Goal: Task Accomplishment & Management: Complete application form

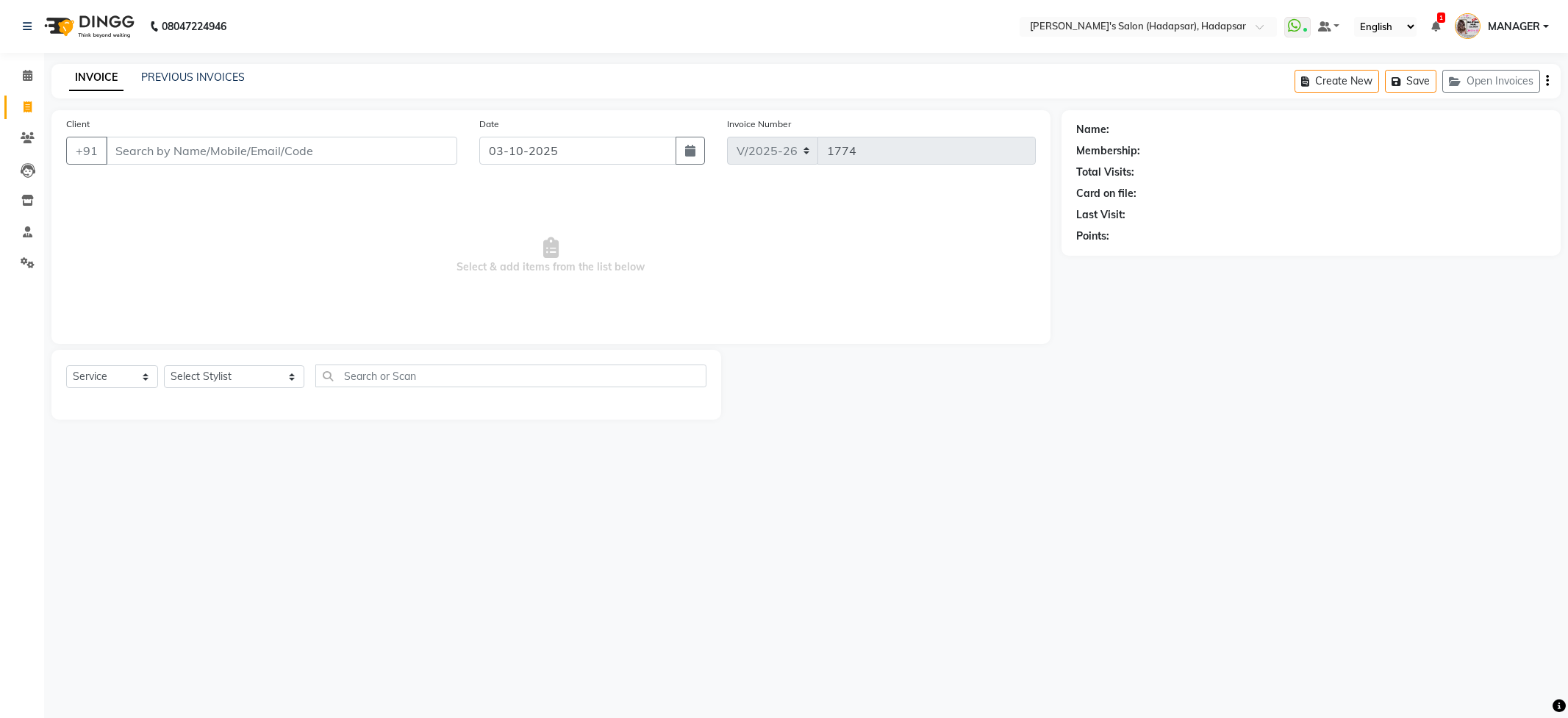
select select "108"
select select "service"
click at [242, 381] on select "Select Stylist ABHI [PERSON_NAME] [PERSON_NAME] MANAGER [PERSON_NAME] PRIYA [PE…" at bounding box center [234, 377] width 141 height 23
select select "6965"
click at [164, 365] on select "Select Stylist ABHI [PERSON_NAME] [PERSON_NAME] MANAGER [PERSON_NAME] PRIYA [PE…" at bounding box center [234, 377] width 141 height 23
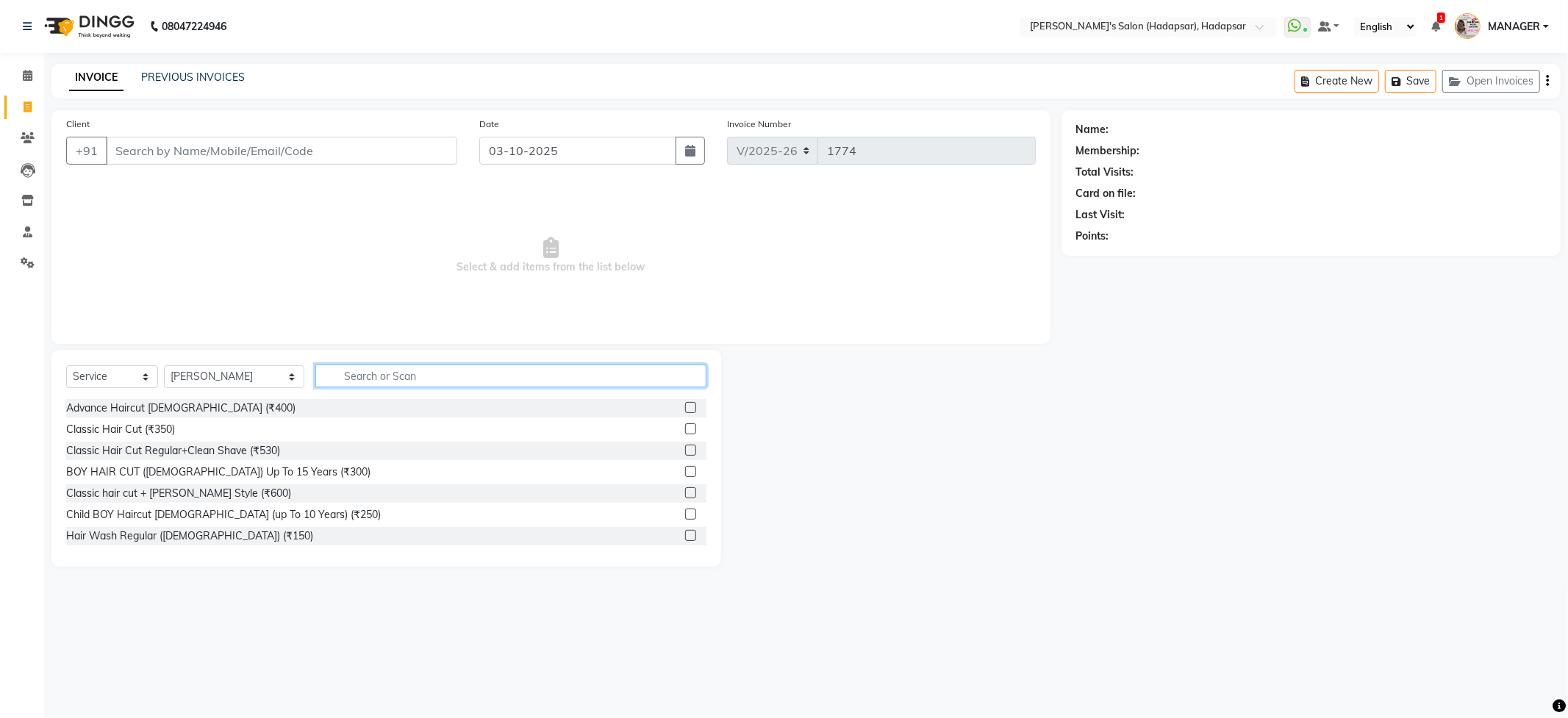
click at [407, 378] on input "text" at bounding box center [510, 376] width 390 height 23
click at [685, 431] on label at bounding box center [690, 429] width 11 height 11
click at [685, 431] on input "checkbox" at bounding box center [690, 429] width 10 height 10
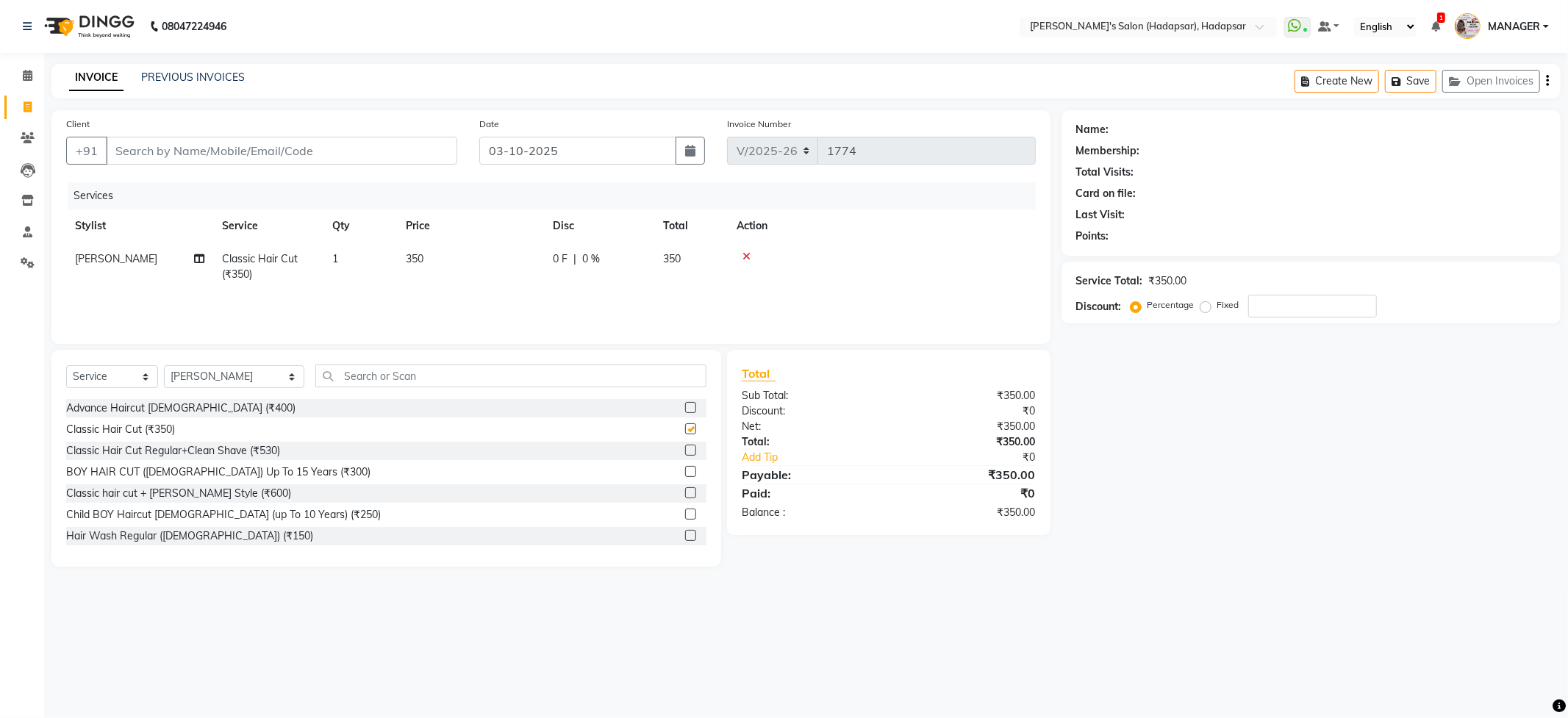
checkbox input "false"
click at [616, 381] on input "text" at bounding box center [510, 376] width 390 height 23
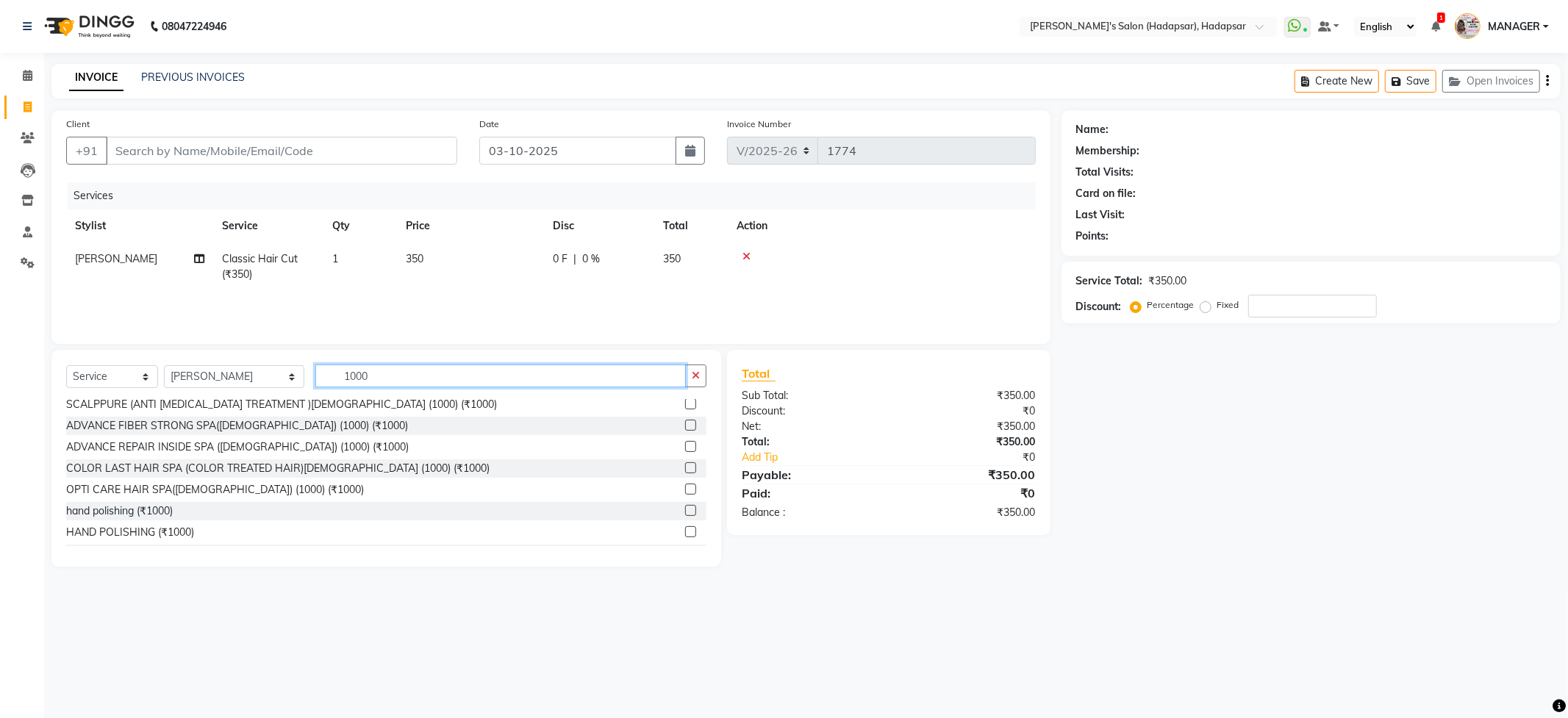
scroll to position [235, 0]
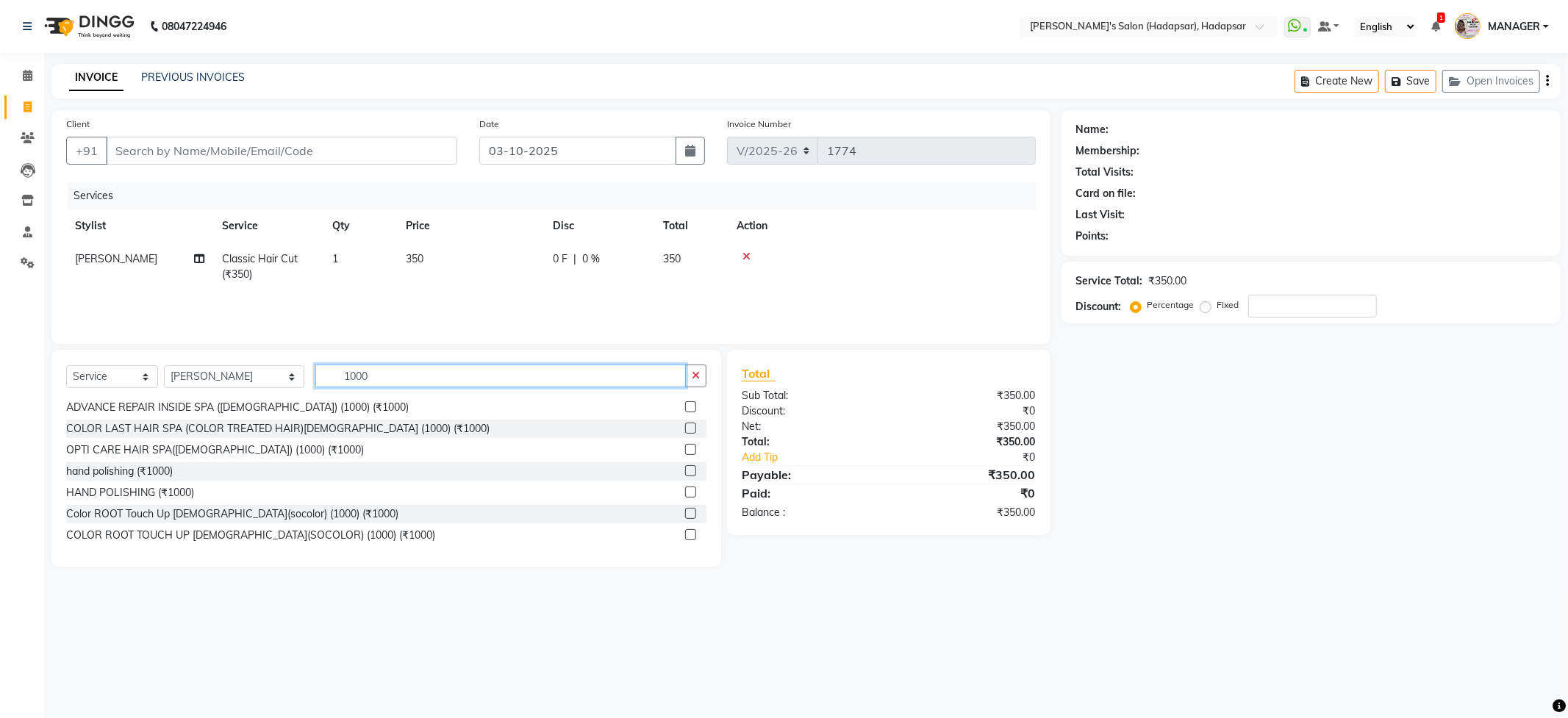
click at [580, 374] on input "1000" at bounding box center [500, 376] width 370 height 23
type input "1"
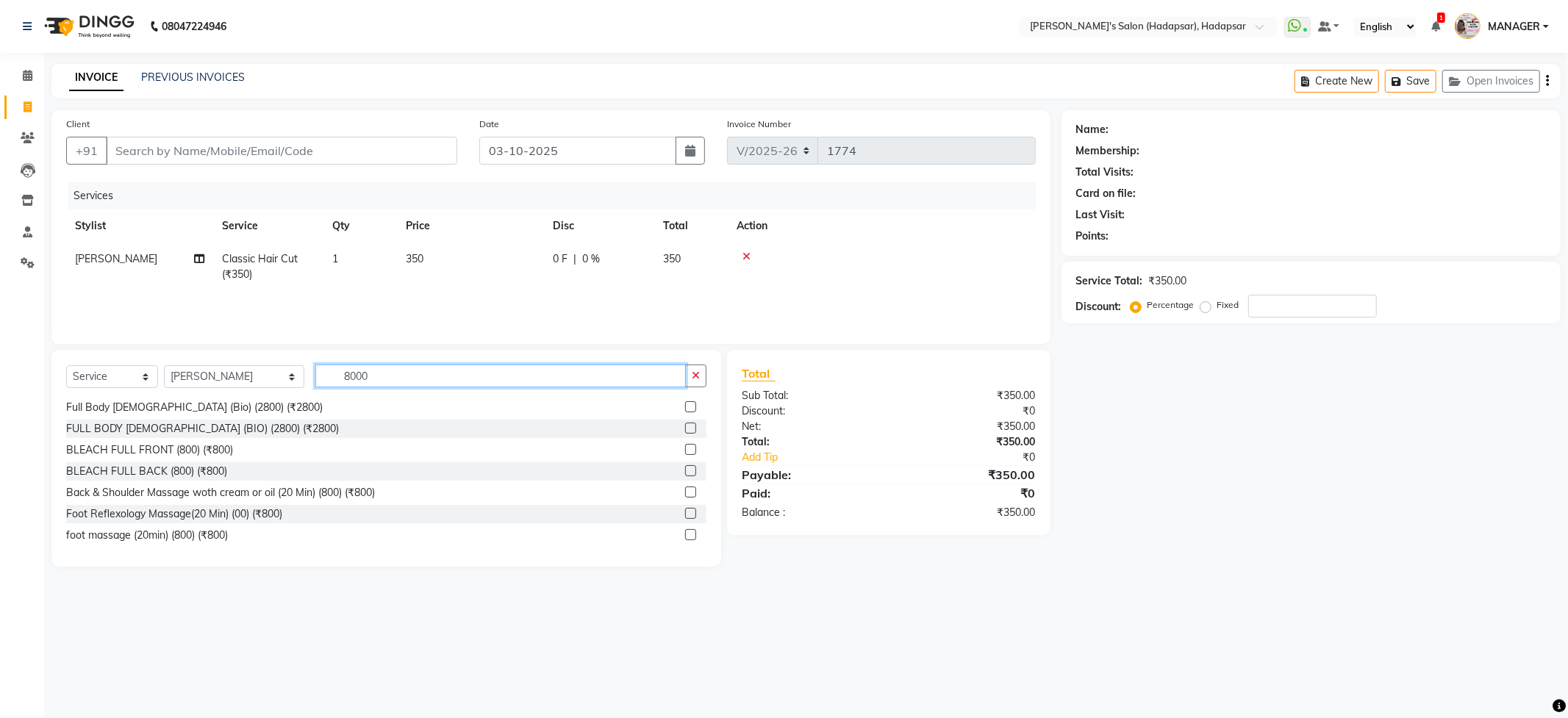
scroll to position [0, 0]
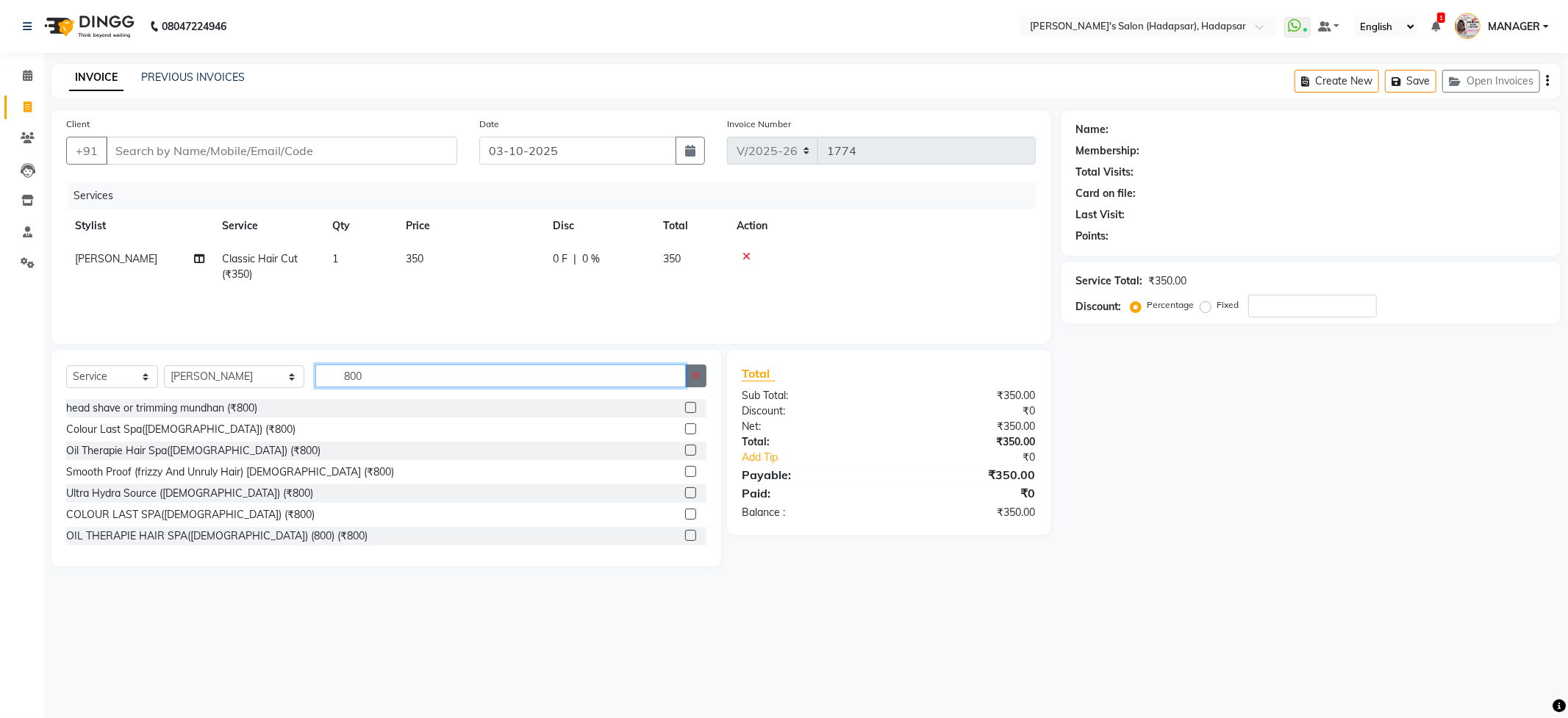
type input "800"
click at [696, 381] on icon "button" at bounding box center [696, 375] width 8 height 10
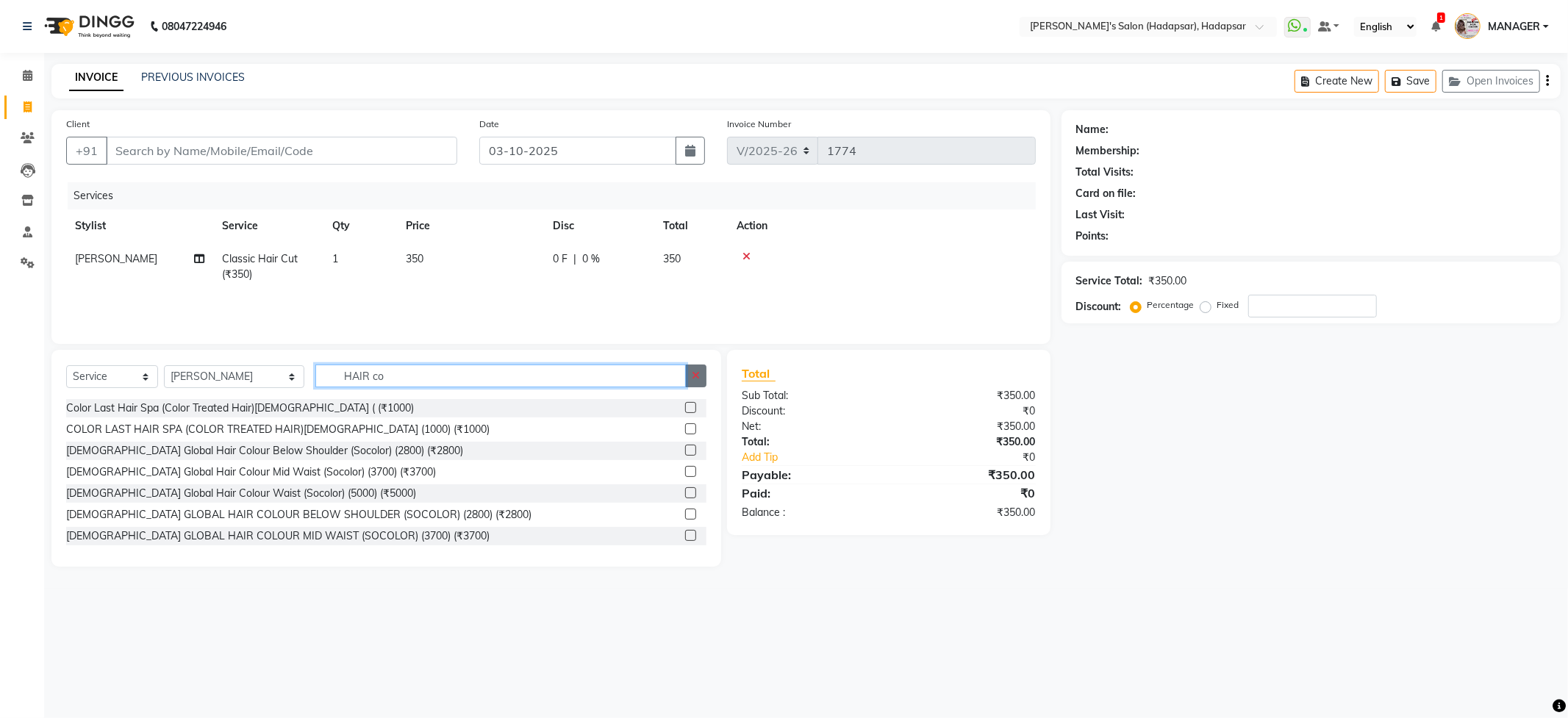
type input "HAIR co"
click at [700, 370] on button "button" at bounding box center [696, 376] width 21 height 23
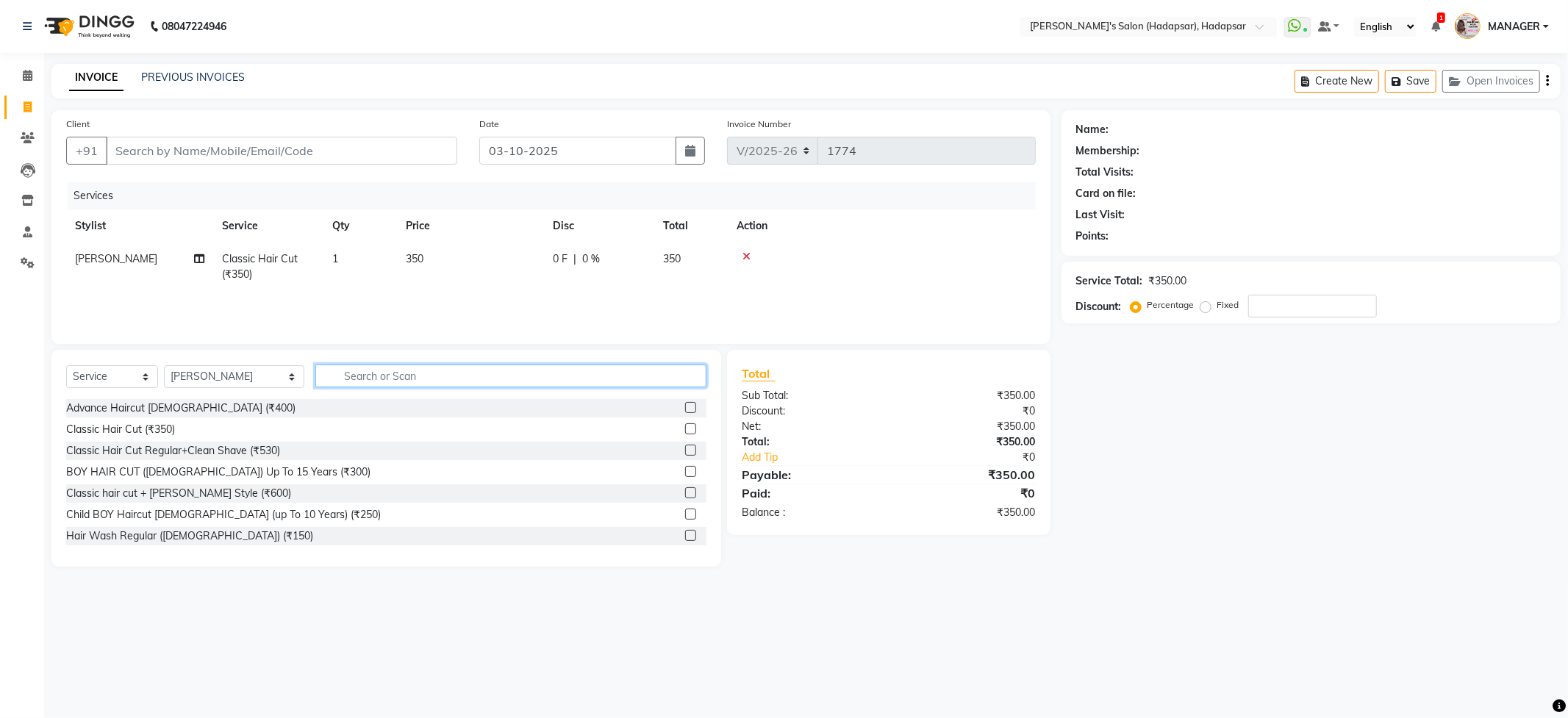
type input "8"
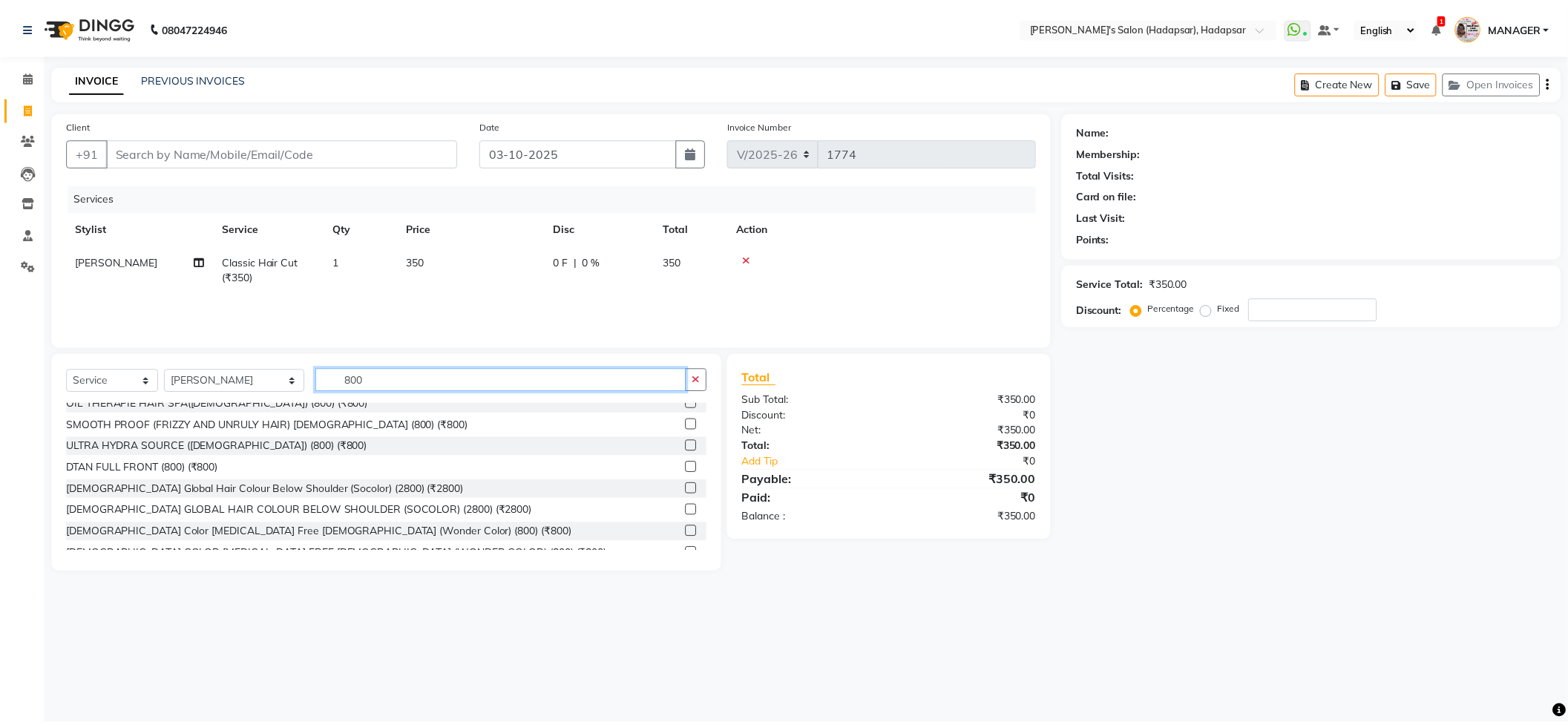
scroll to position [158, 0]
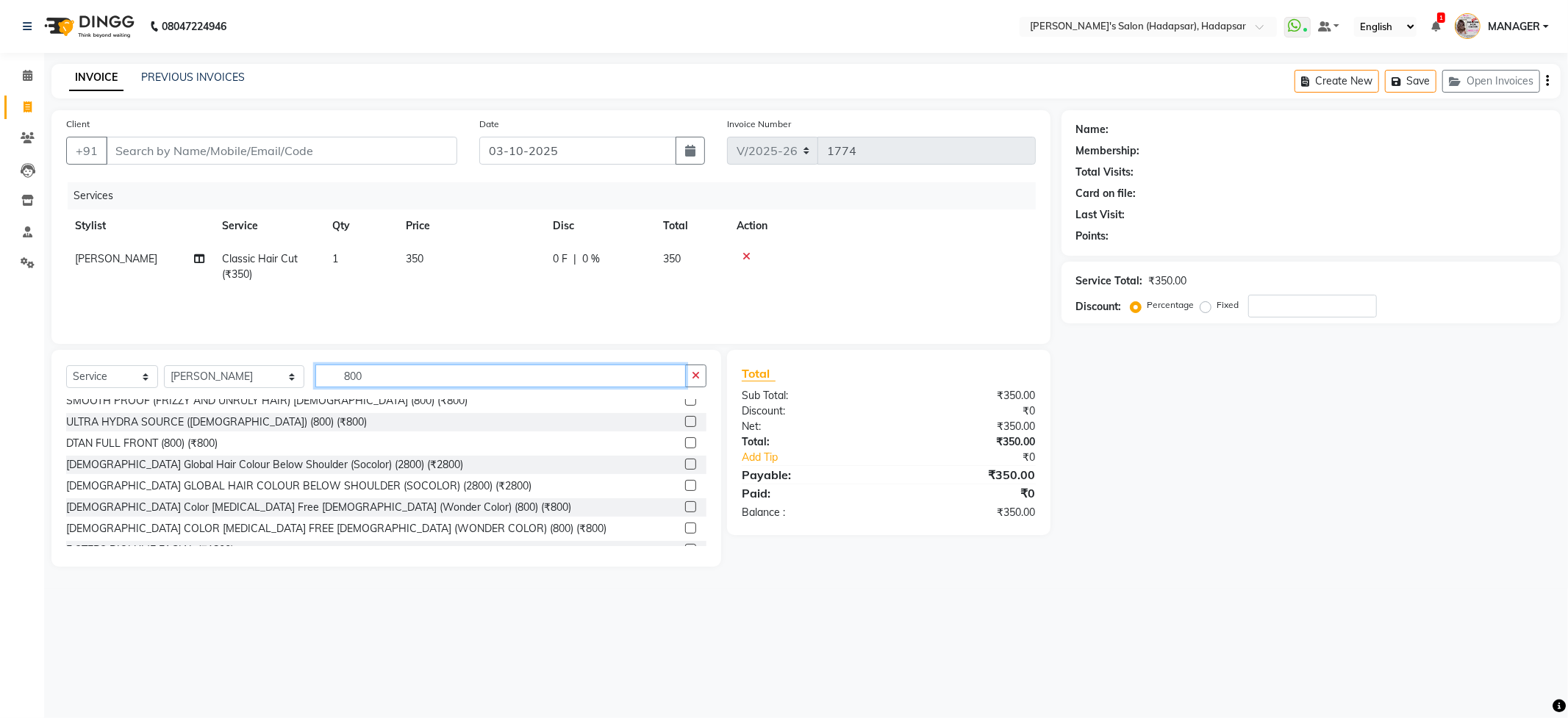
type input "800"
click at [685, 509] on label at bounding box center [690, 507] width 11 height 11
click at [685, 509] on input "checkbox" at bounding box center [690, 507] width 10 height 10
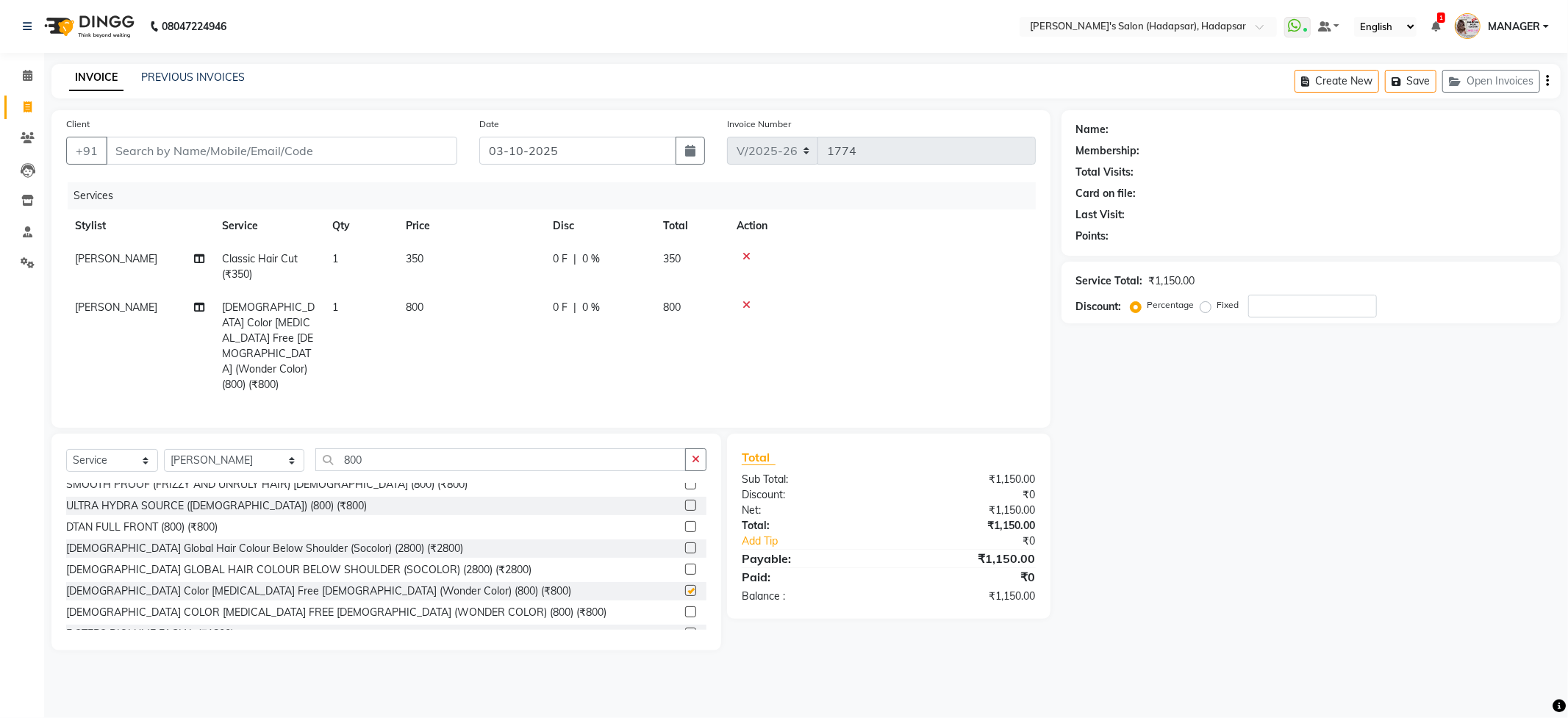
checkbox input "false"
click at [357, 142] on input "Client" at bounding box center [282, 150] width 351 height 28
type input "9"
type input "0"
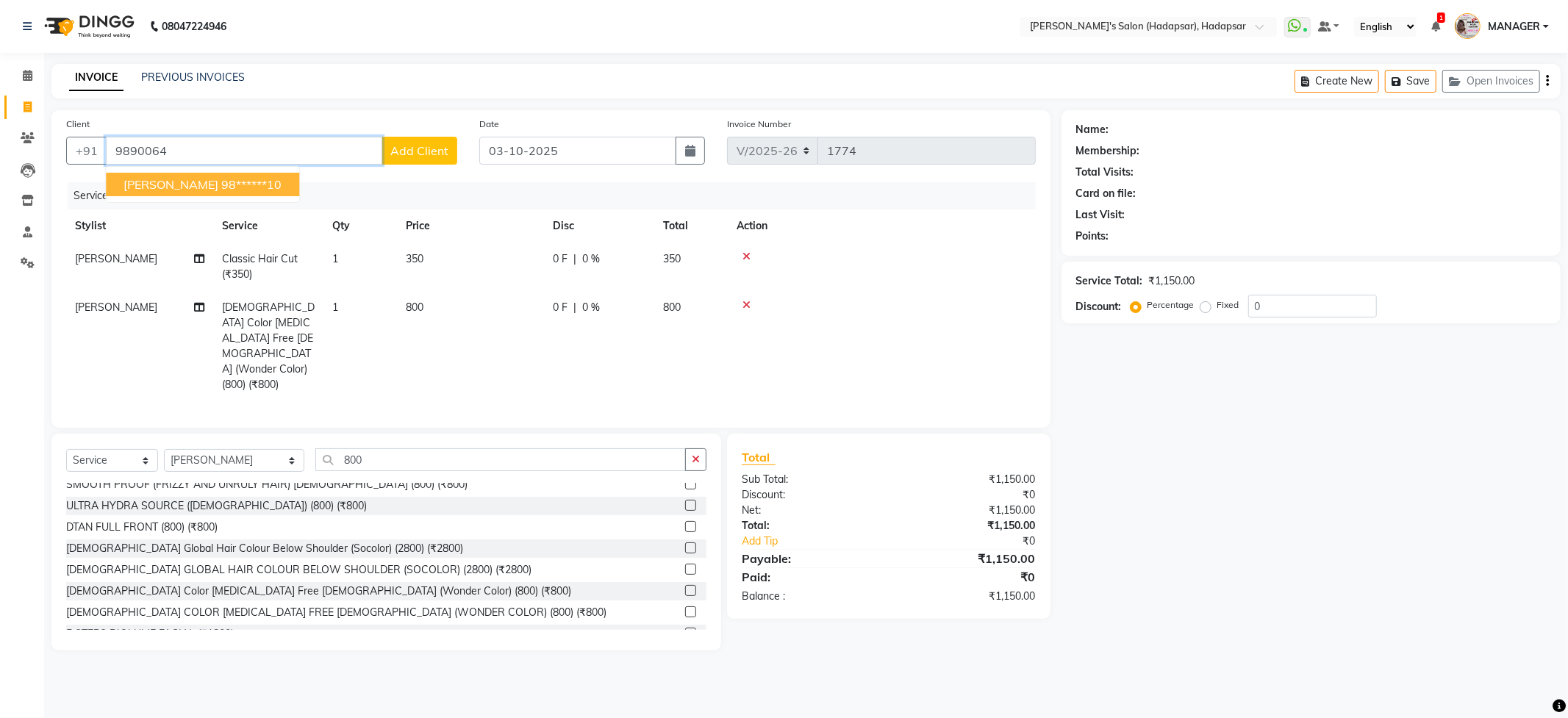
click at [218, 184] on span "[PERSON_NAME]" at bounding box center [171, 184] width 95 height 15
type input "98******10"
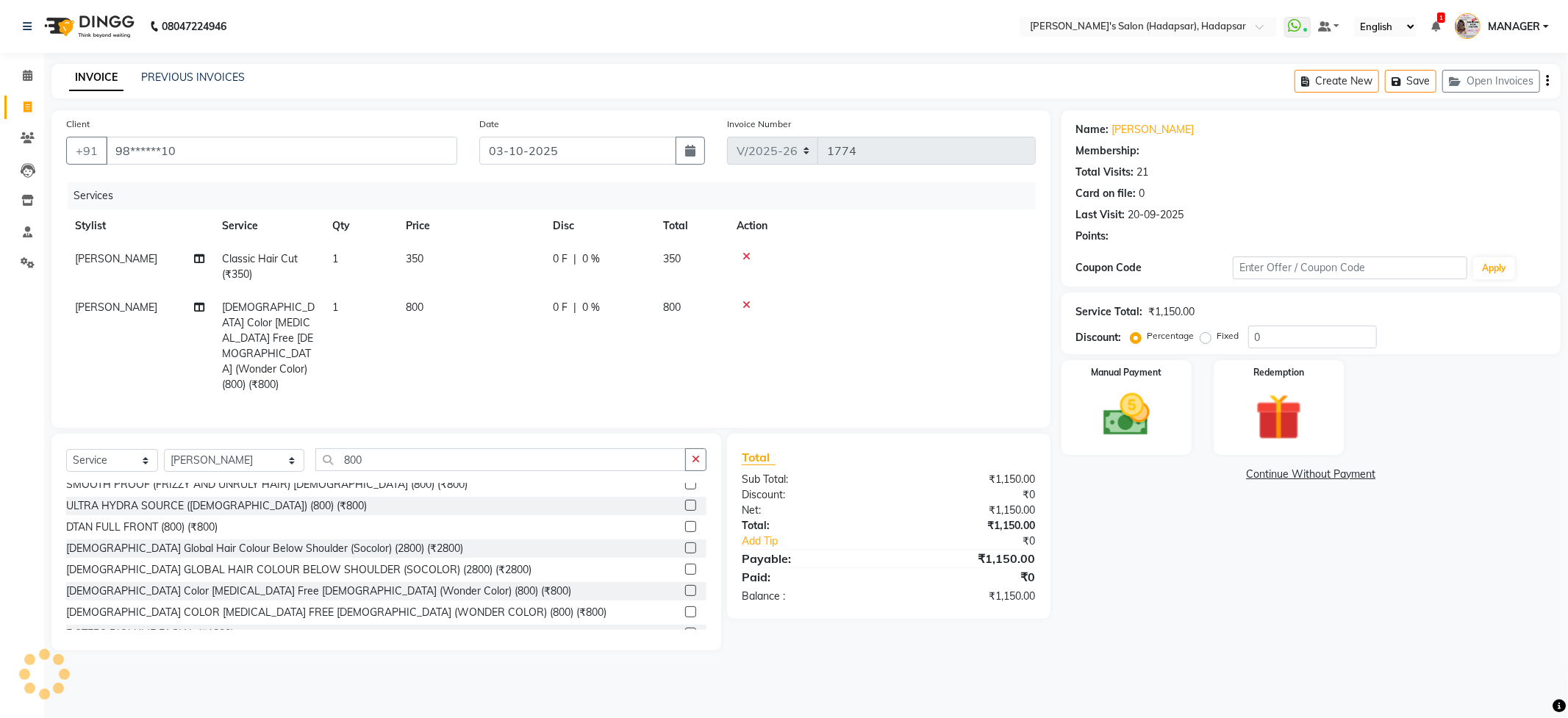
type input "15"
select select "1: Object"
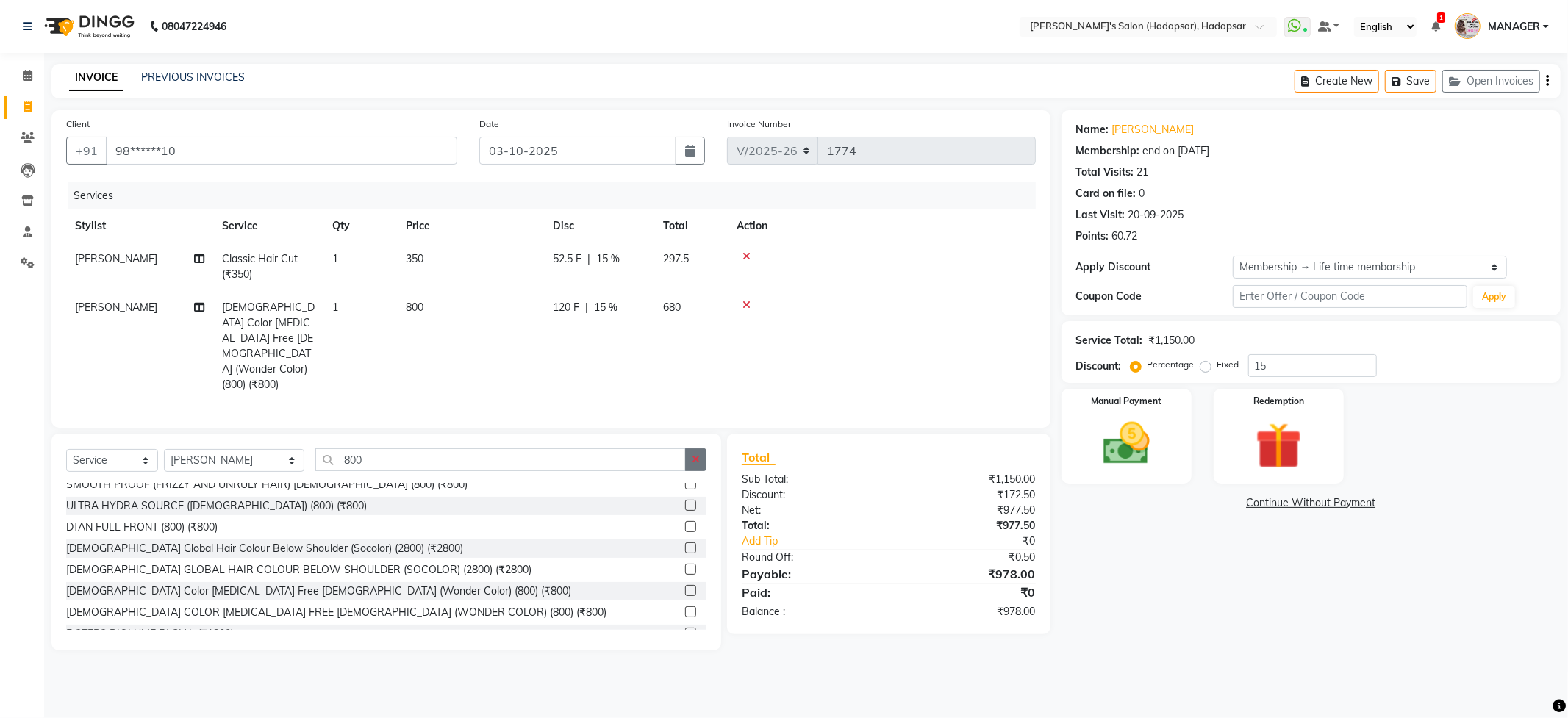
click at [690, 448] on button "button" at bounding box center [696, 460] width 21 height 23
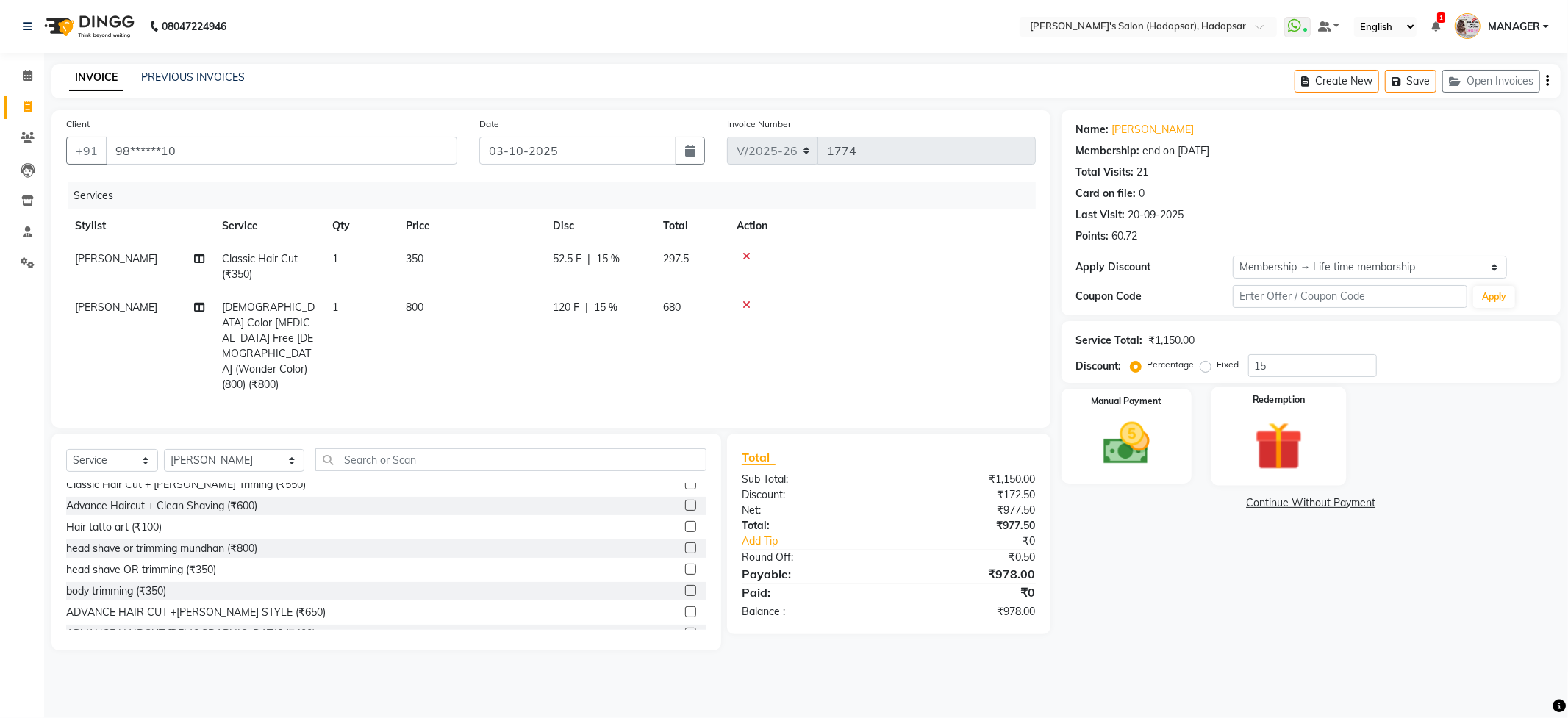
click at [1263, 394] on label "Redemption" at bounding box center [1279, 400] width 53 height 14
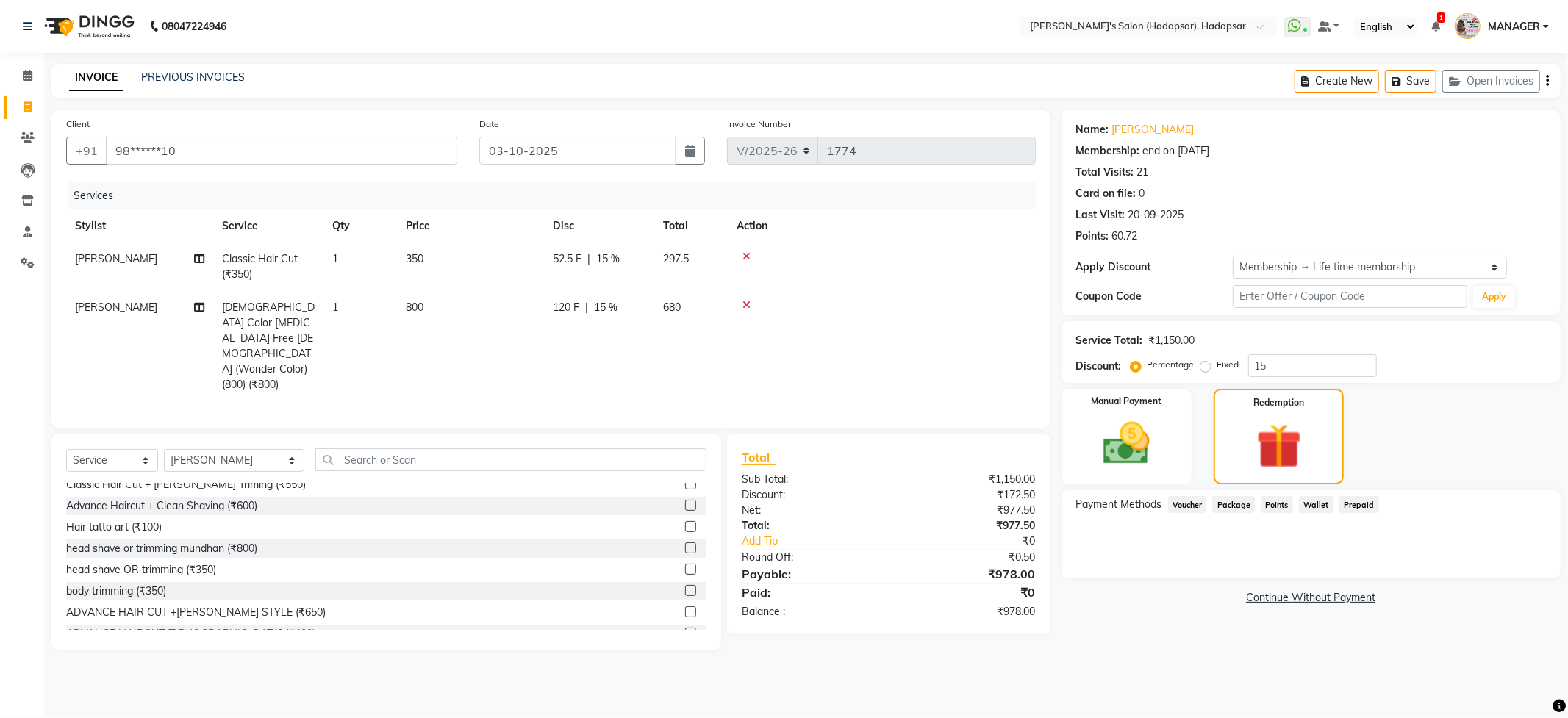
click at [1283, 506] on span "Points" at bounding box center [1277, 505] width 32 height 17
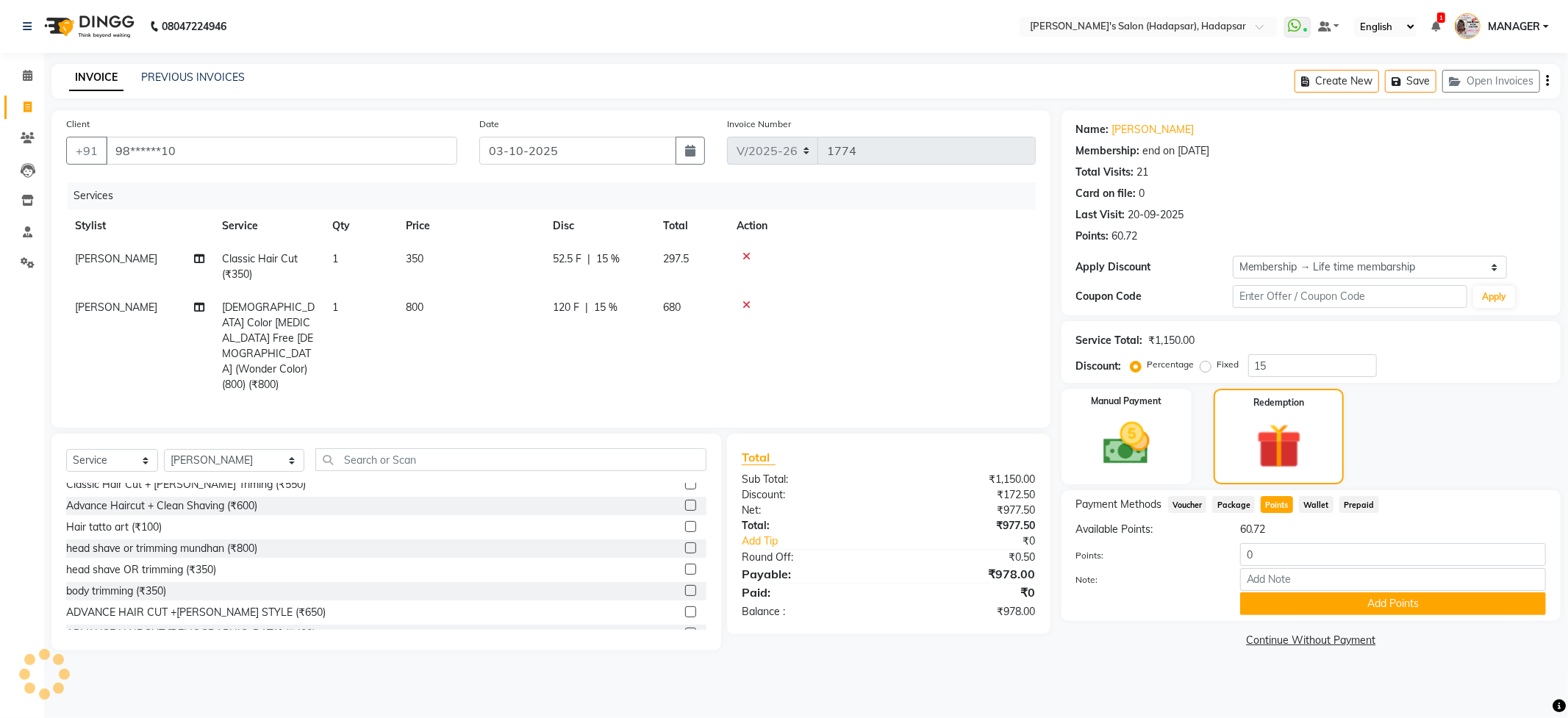
click at [1305, 539] on div "Available Points: 60.72 Points: 0 Note: Add Points" at bounding box center [1311, 568] width 470 height 93
click at [1274, 554] on input "0" at bounding box center [1393, 555] width 306 height 23
type input "60"
click at [1363, 615] on button "Add Points" at bounding box center [1393, 604] width 306 height 23
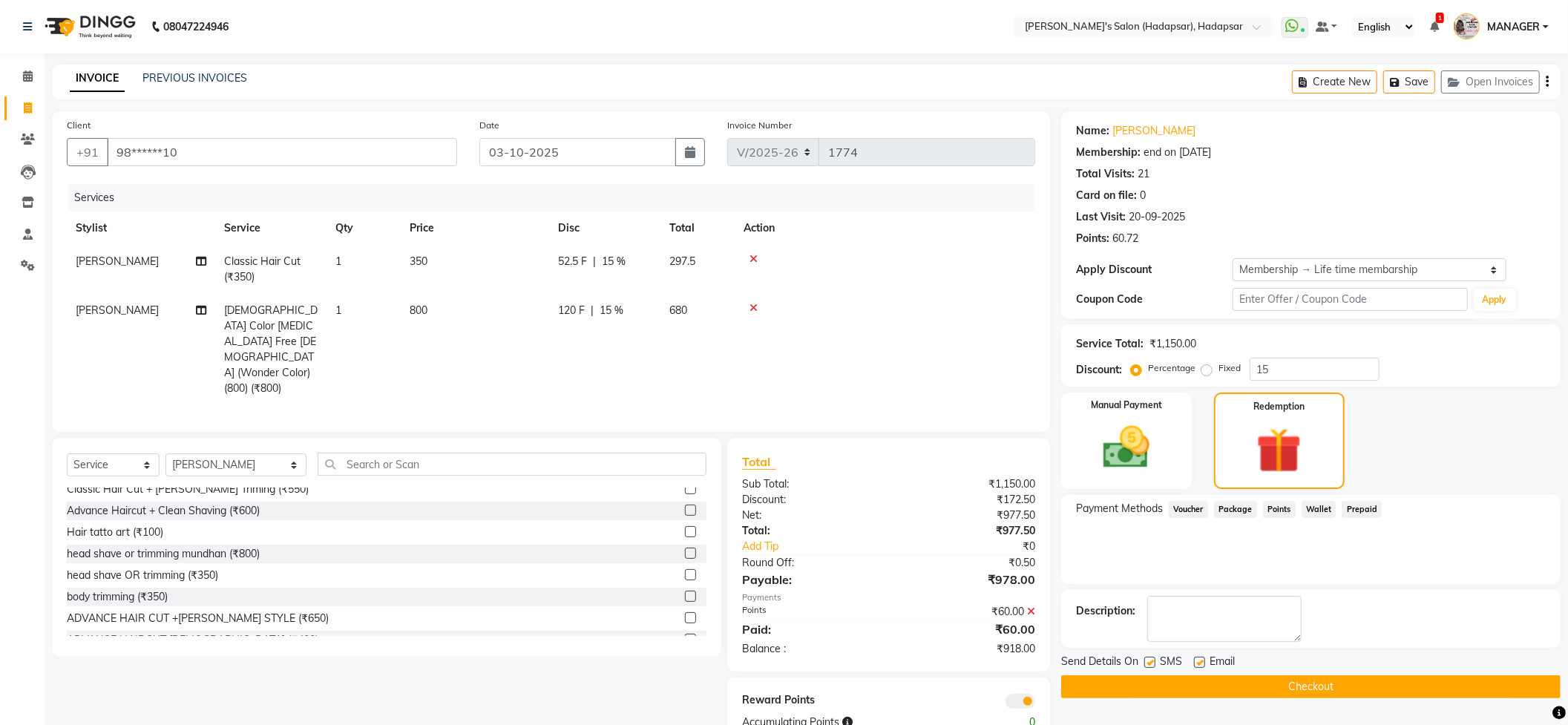
scroll to position [25, 0]
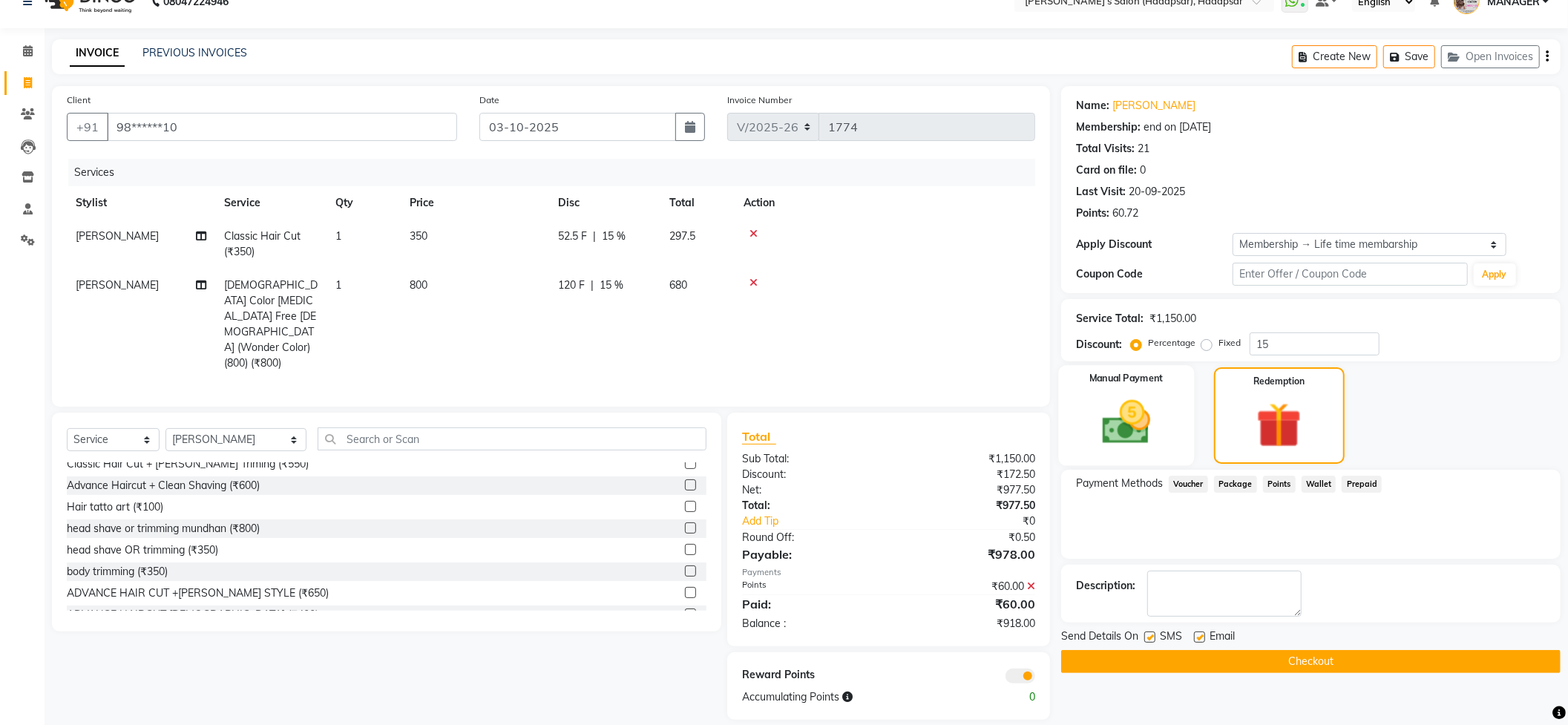
click at [1126, 423] on img at bounding box center [1126, 423] width 79 height 56
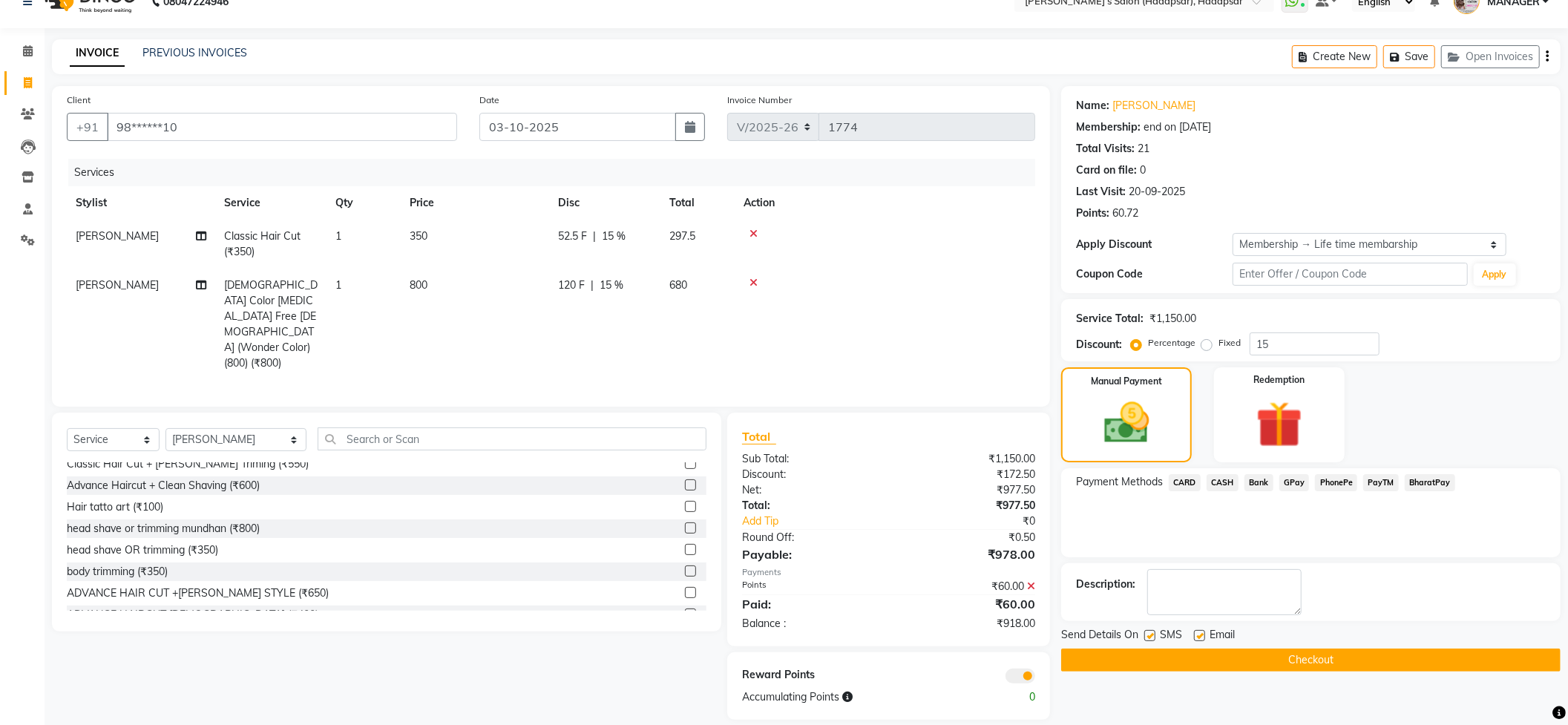
click at [1342, 480] on span "PhonePe" at bounding box center [1336, 483] width 42 height 17
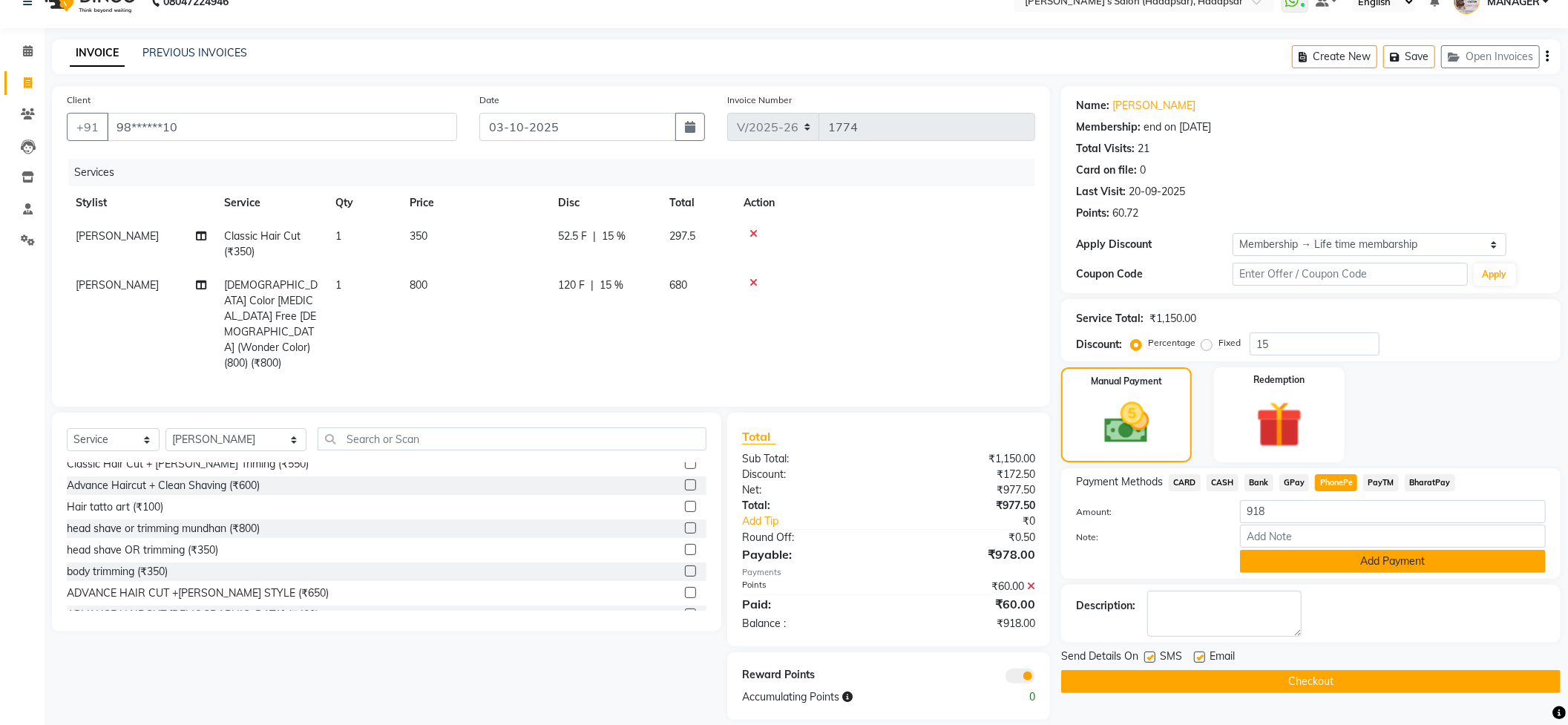
click at [1319, 567] on button "Add Payment" at bounding box center [1393, 561] width 306 height 23
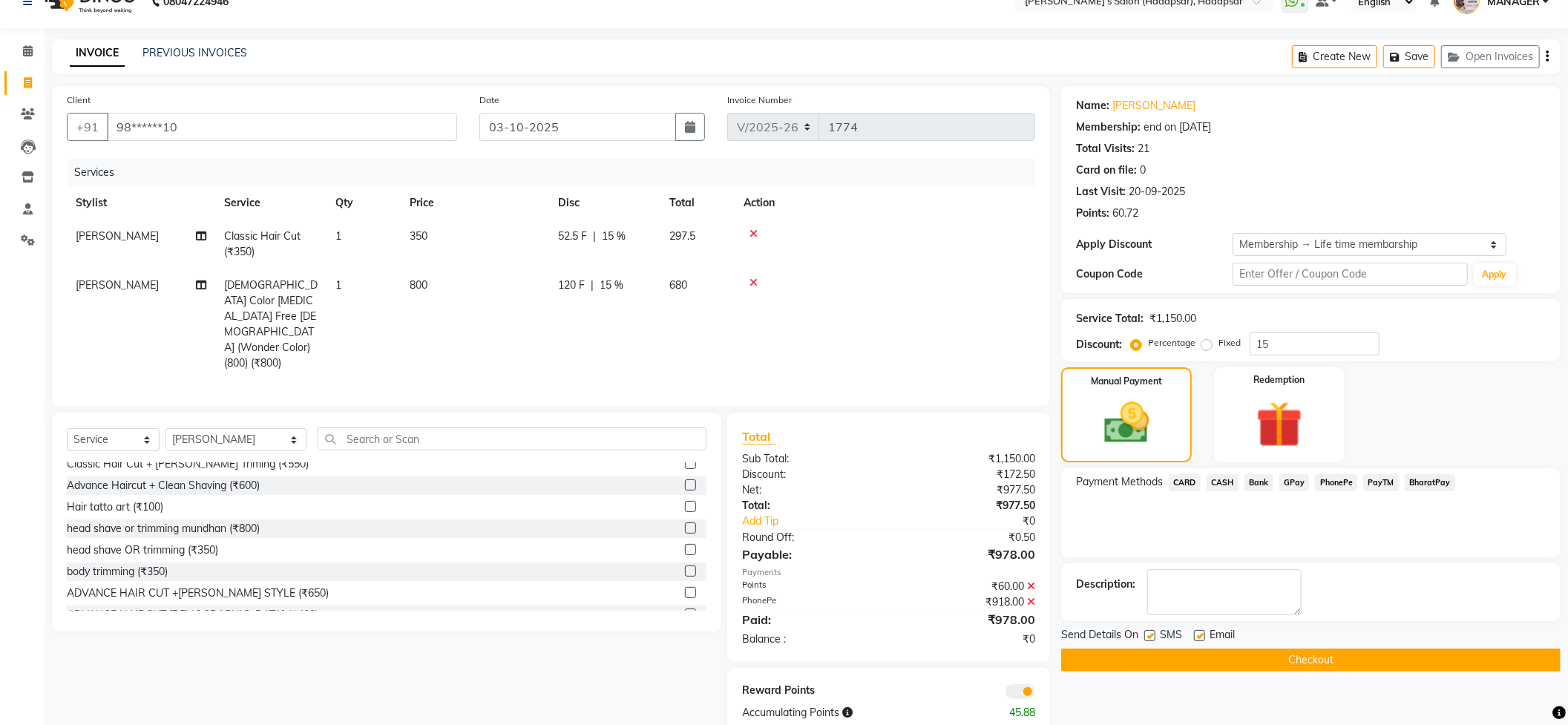
click at [1282, 660] on button "Checkout" at bounding box center [1311, 660] width 500 height 23
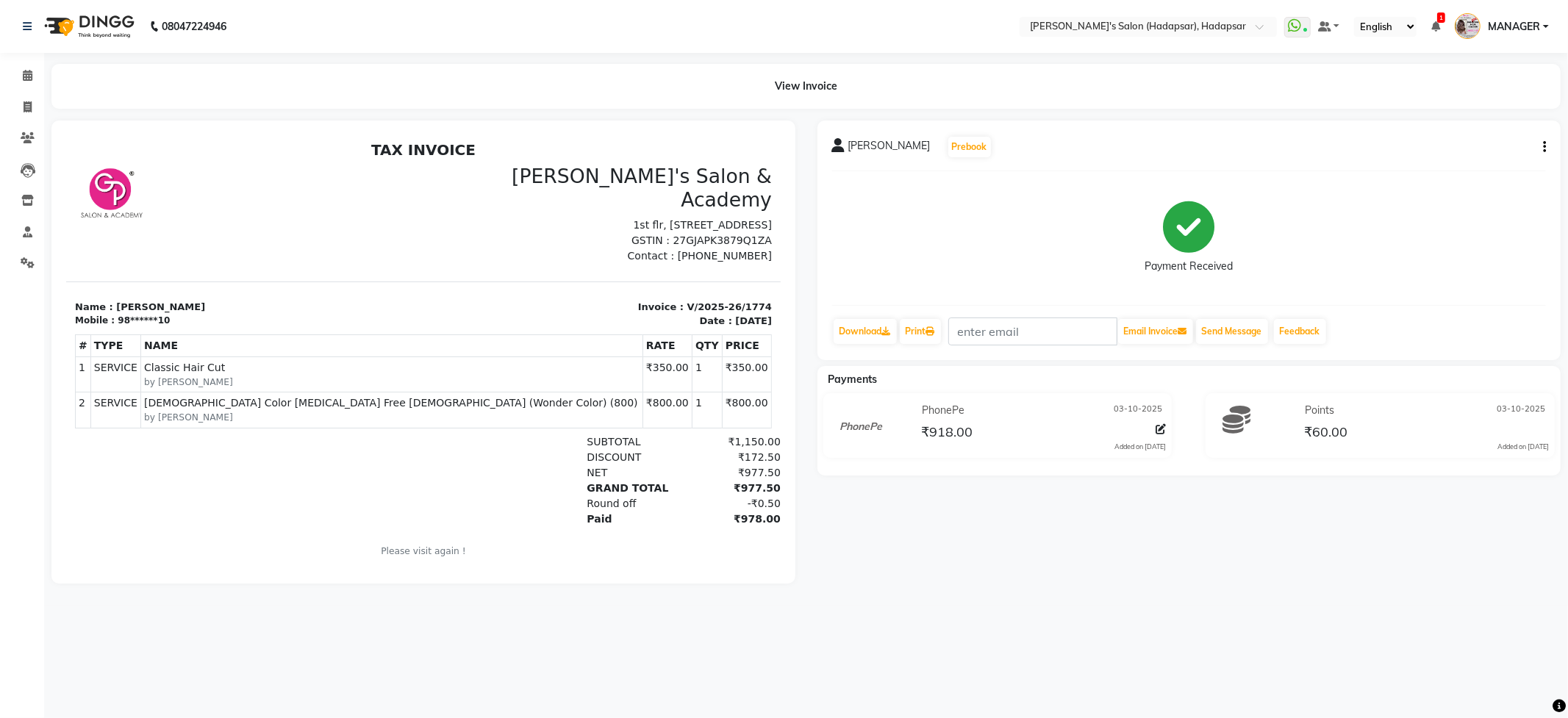
select select "108"
select select "service"
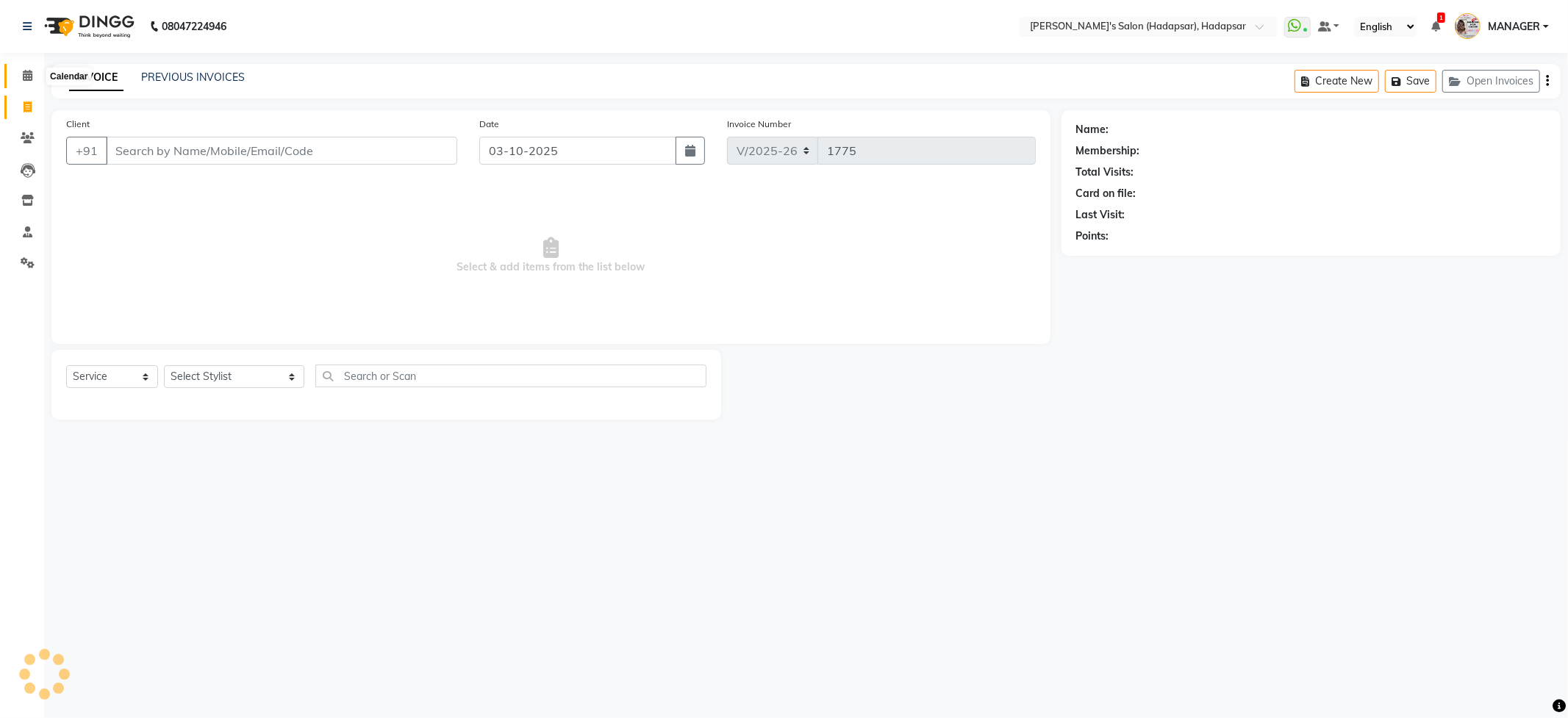
click at [27, 70] on icon at bounding box center [27, 75] width 10 height 11
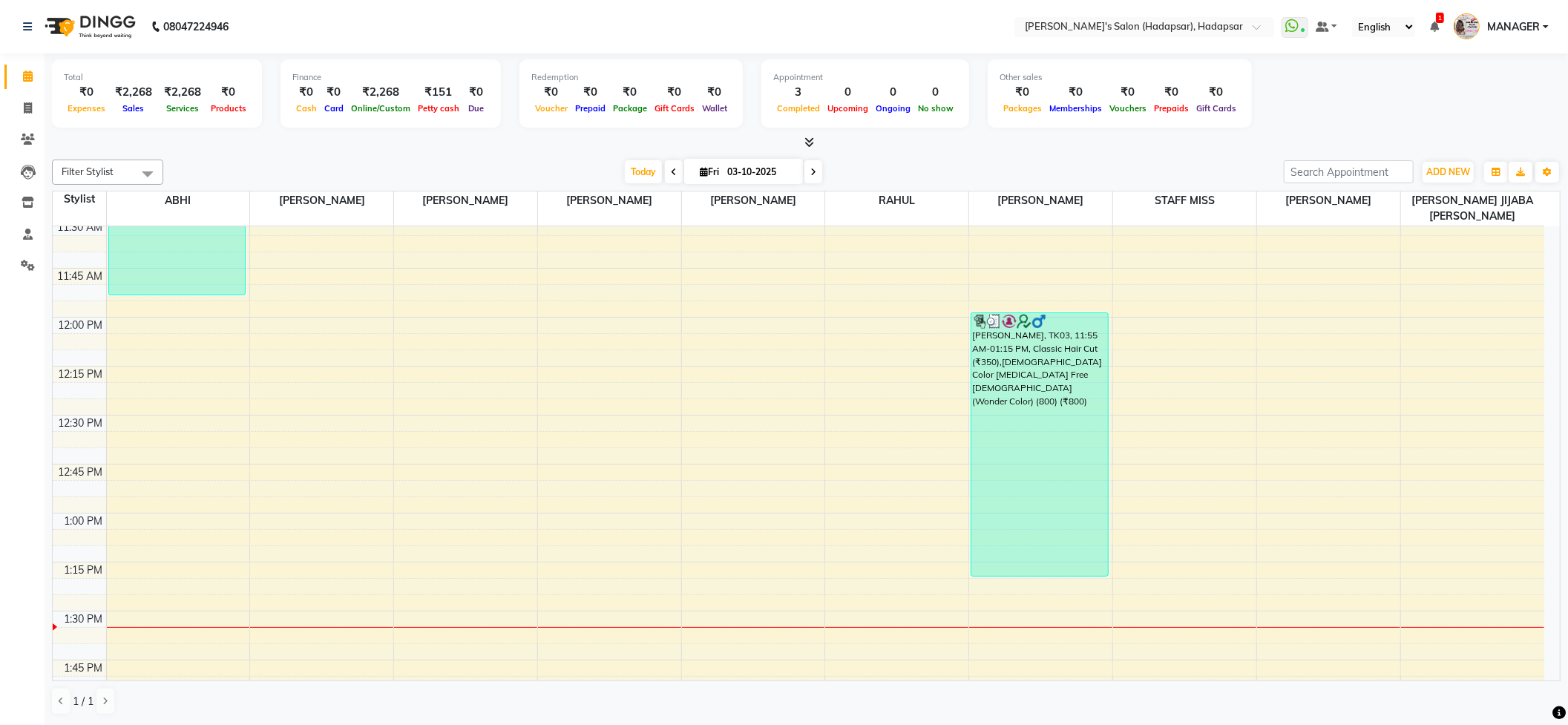
scroll to position [1088, 0]
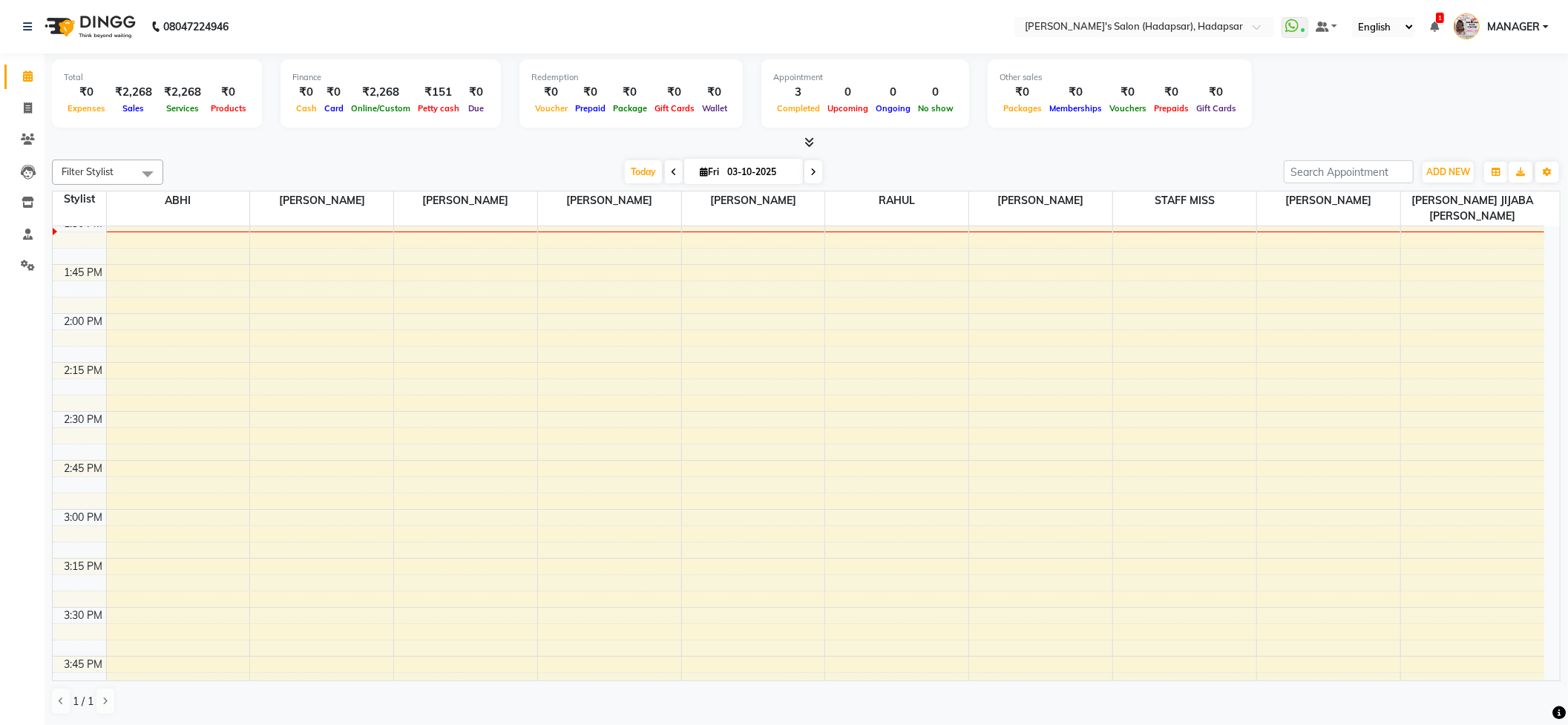
select select "service"
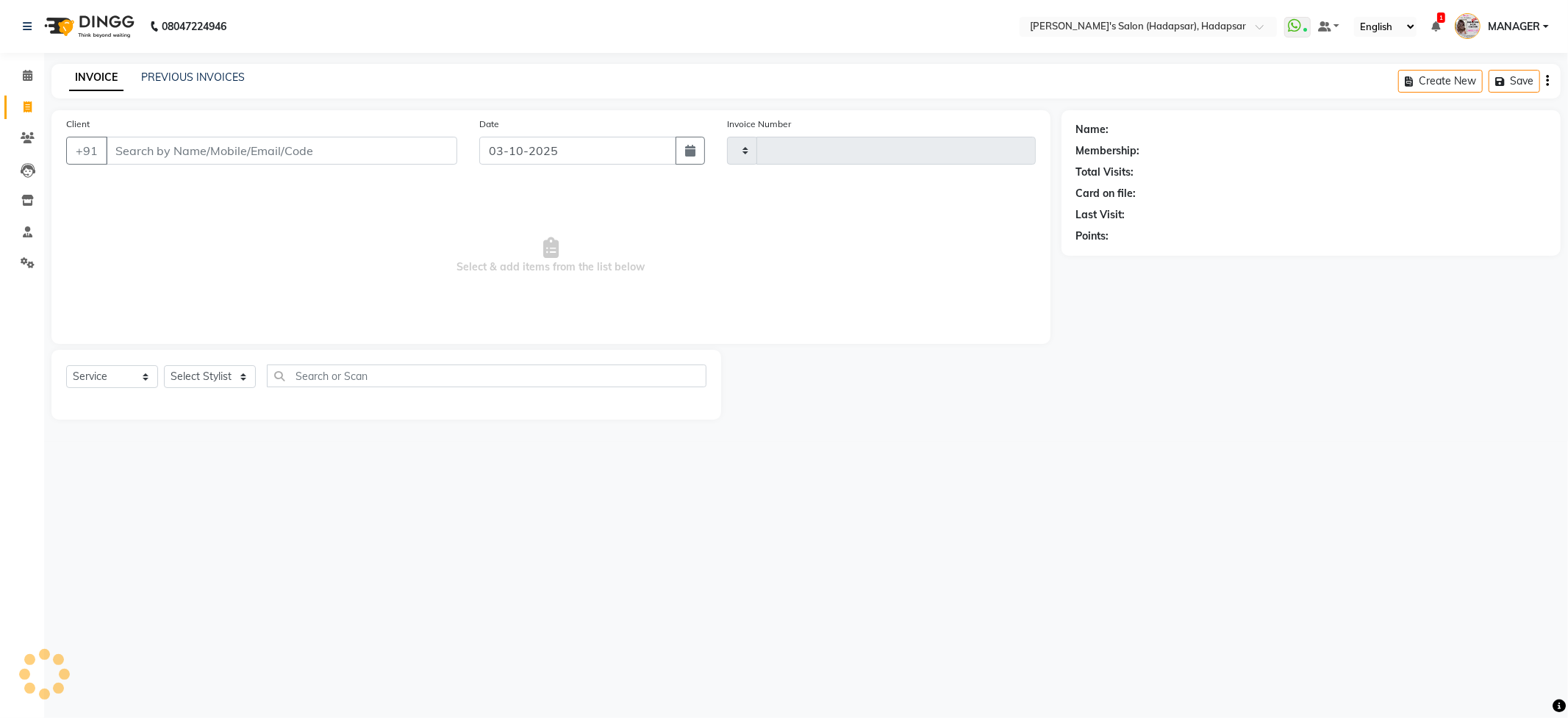
type input "1775"
select select "108"
click at [34, 107] on span at bounding box center [27, 108] width 26 height 17
select select "108"
select select "service"
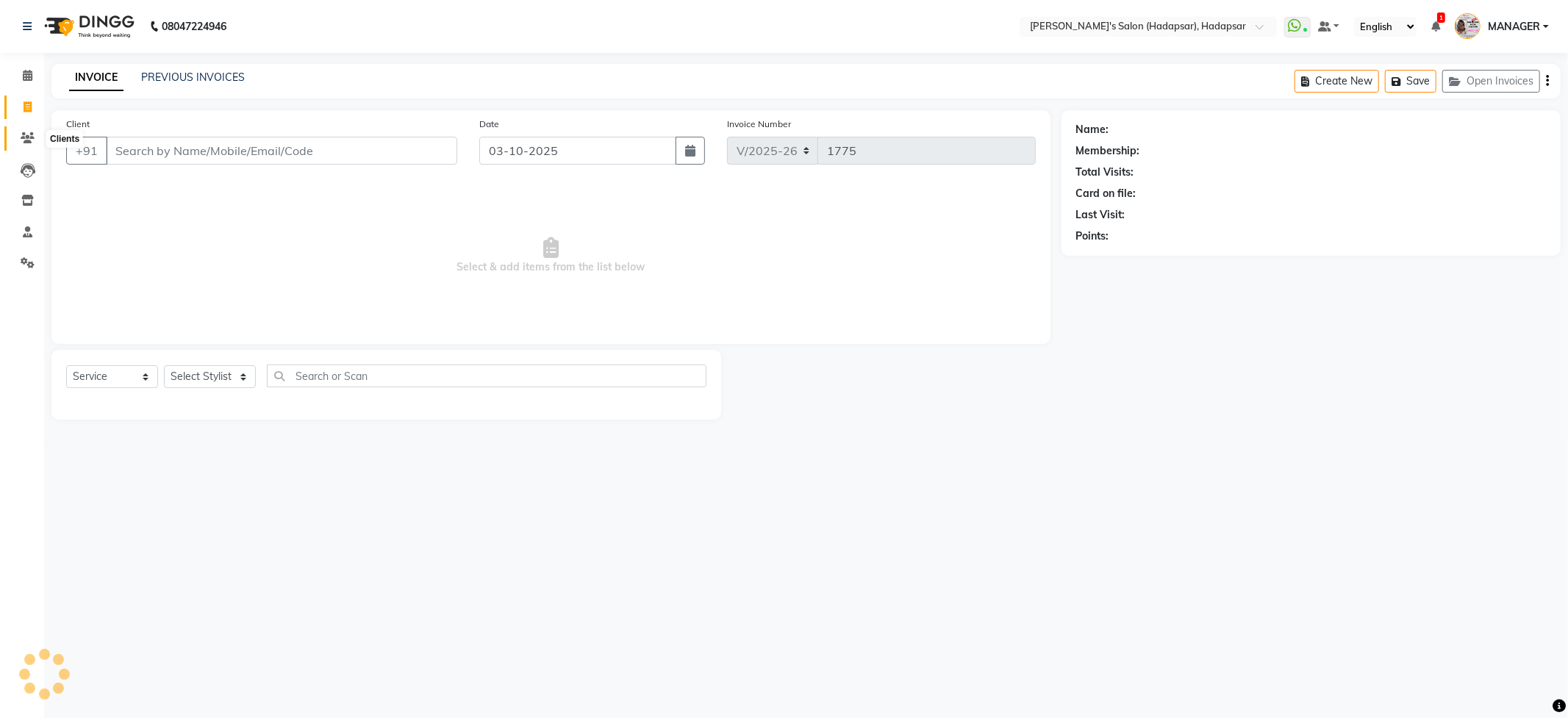
click at [31, 134] on icon at bounding box center [27, 137] width 14 height 11
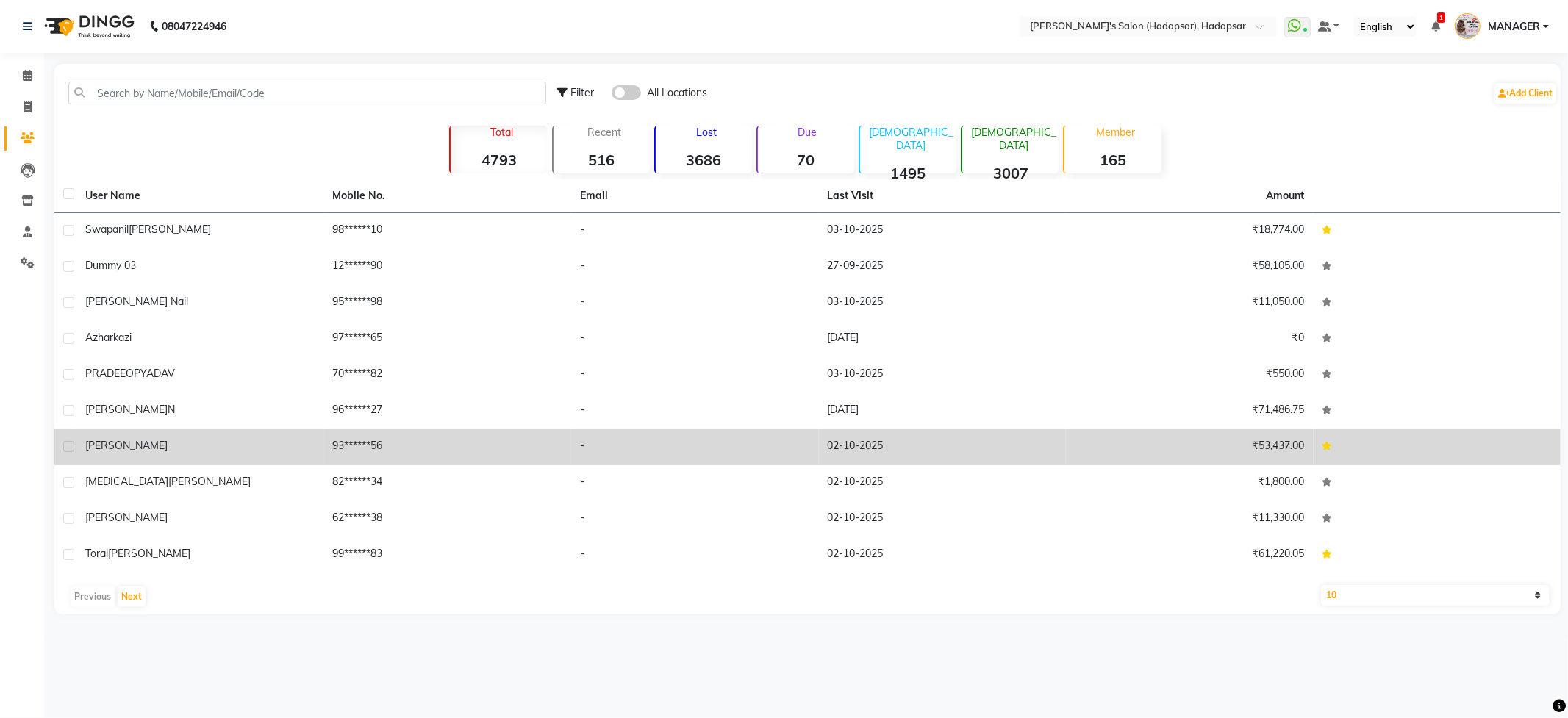
click at [128, 451] on div "[PERSON_NAME]" at bounding box center [200, 446] width 230 height 15
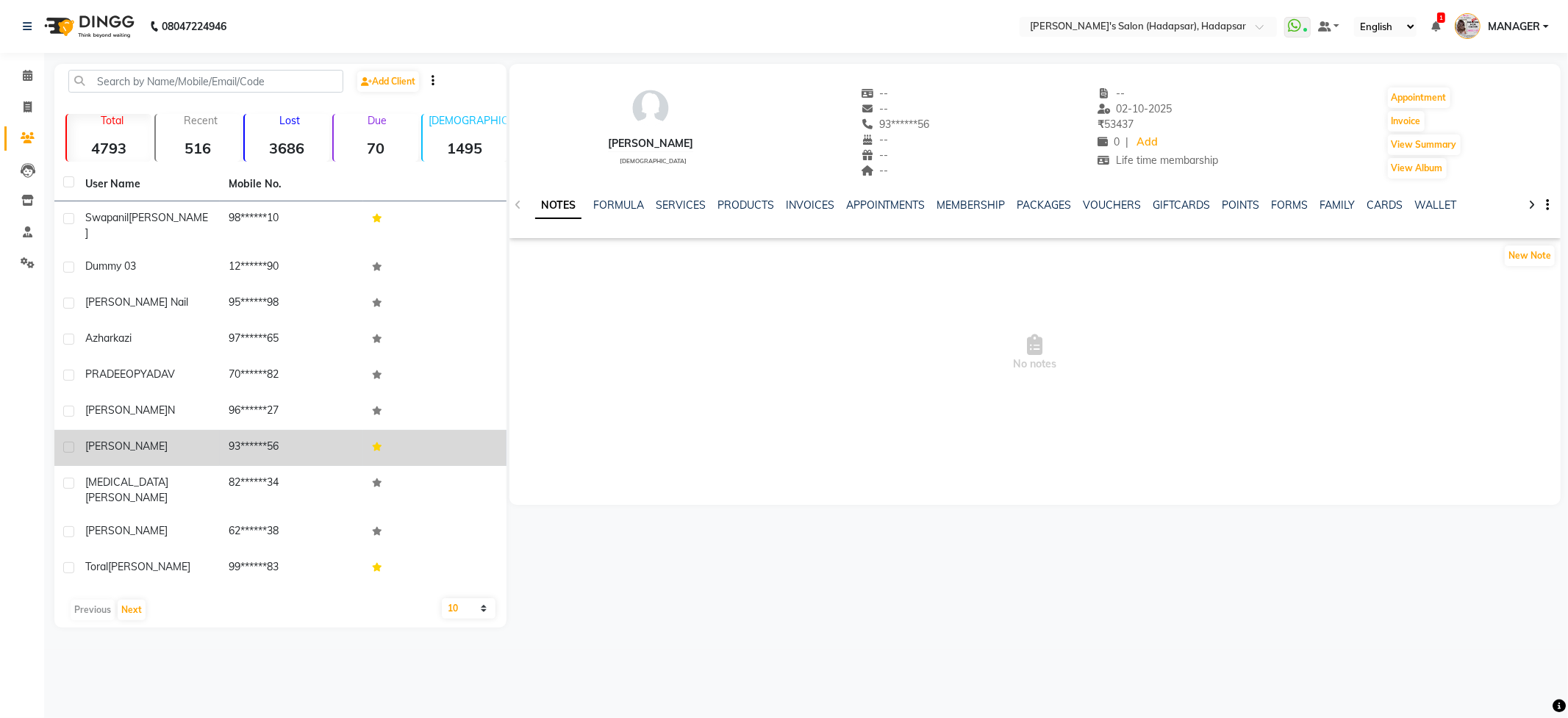
click at [68, 442] on label at bounding box center [69, 448] width 11 height 11
click at [68, 443] on input "checkbox" at bounding box center [68, 448] width 10 height 10
checkbox input "true"
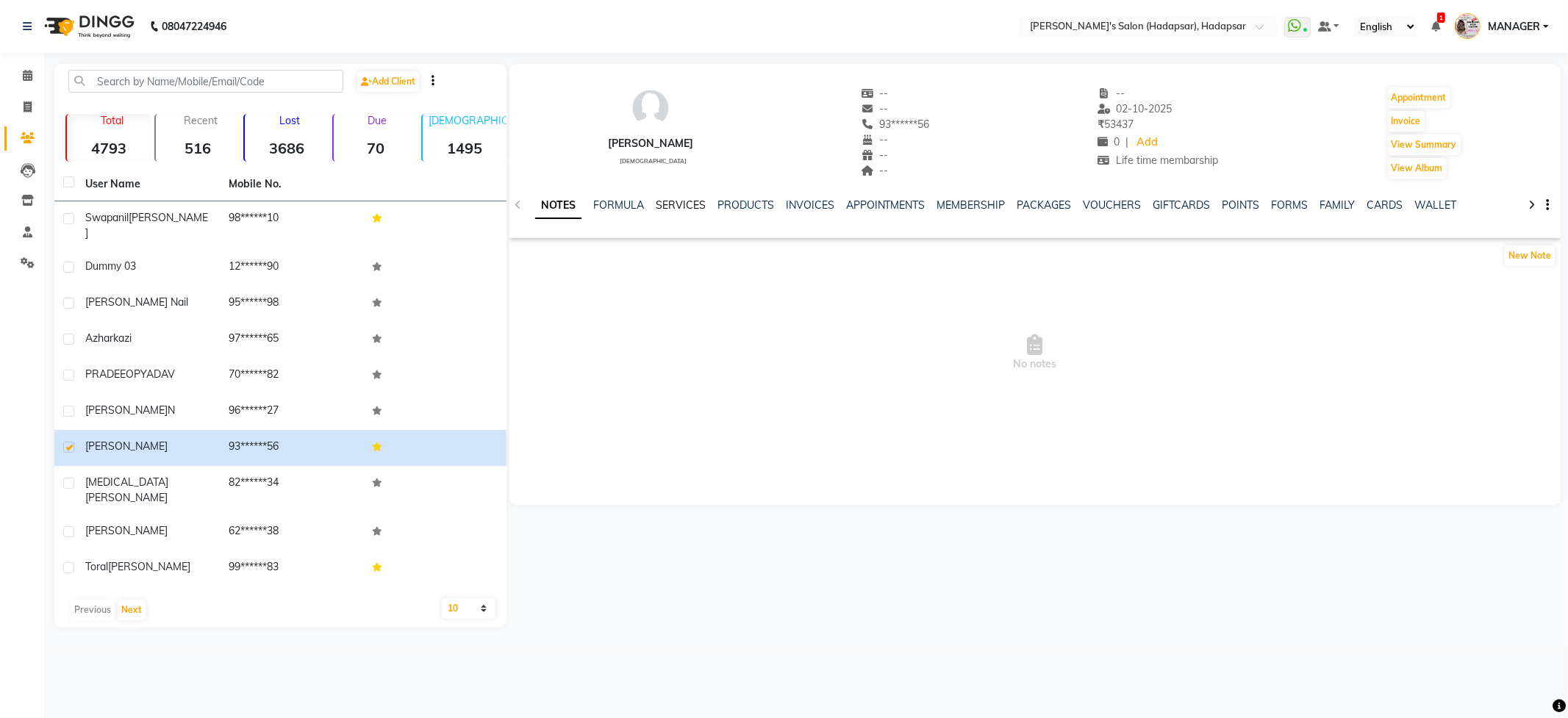
click at [682, 199] on link "SERVICES" at bounding box center [681, 205] width 50 height 13
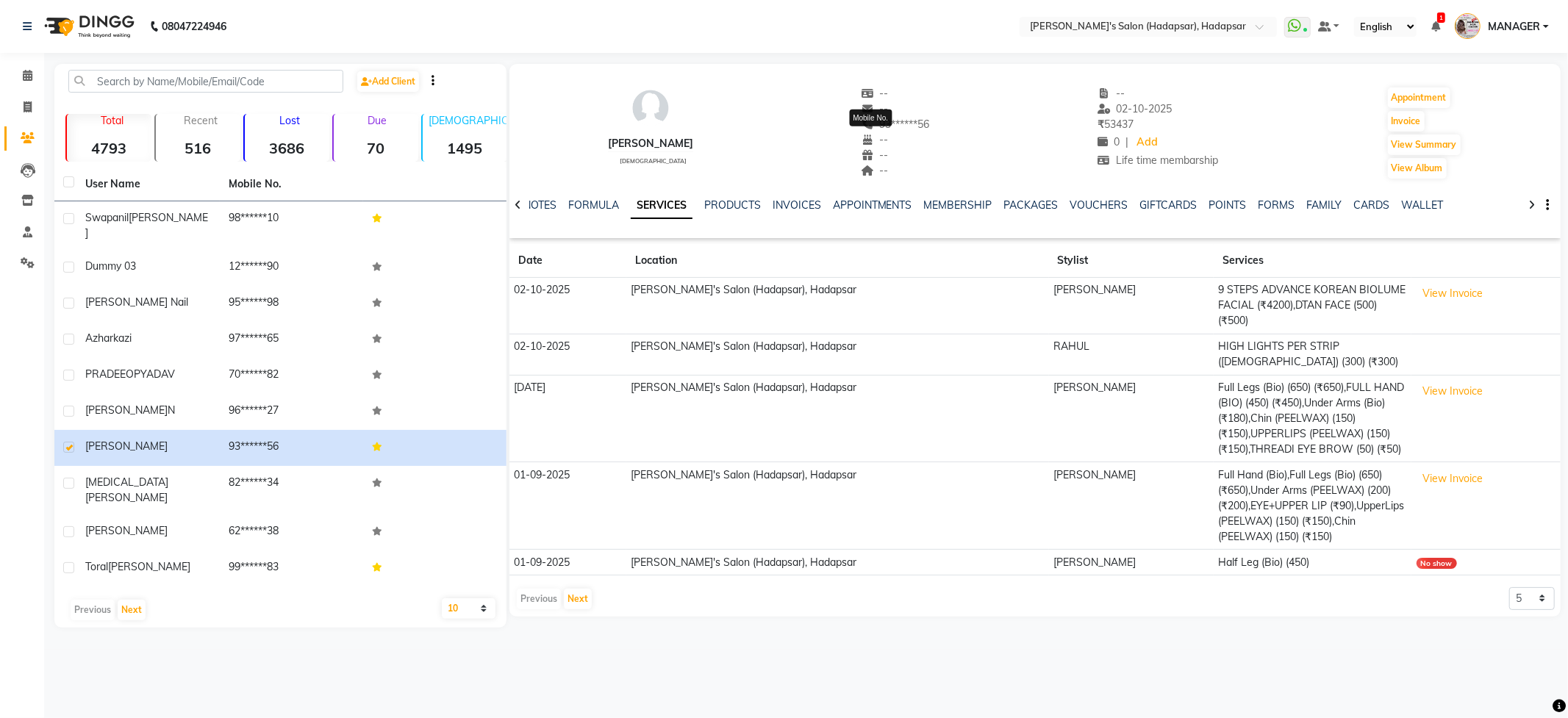
click at [861, 121] on icon at bounding box center [867, 124] width 13 height 10
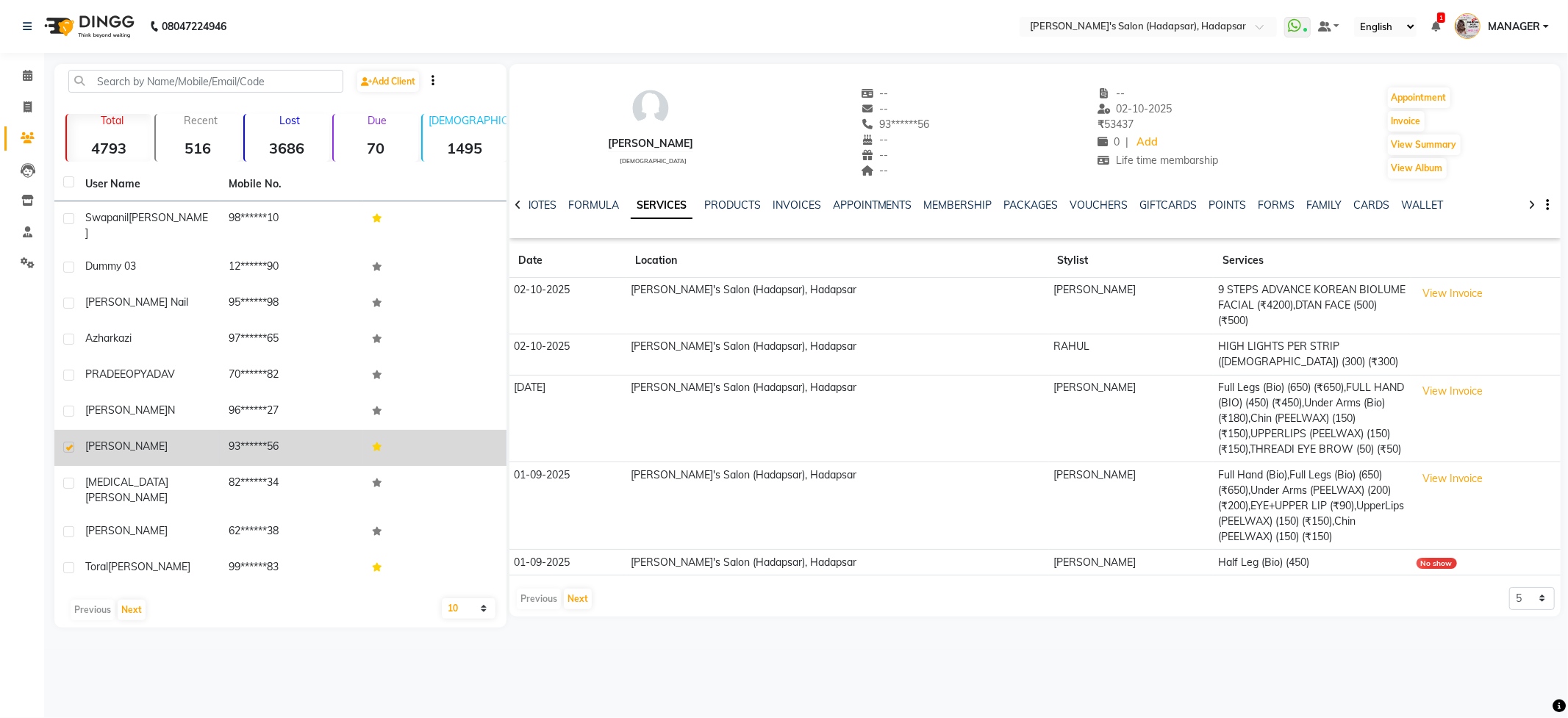
click at [107, 440] on span "[PERSON_NAME]" at bounding box center [127, 446] width 82 height 13
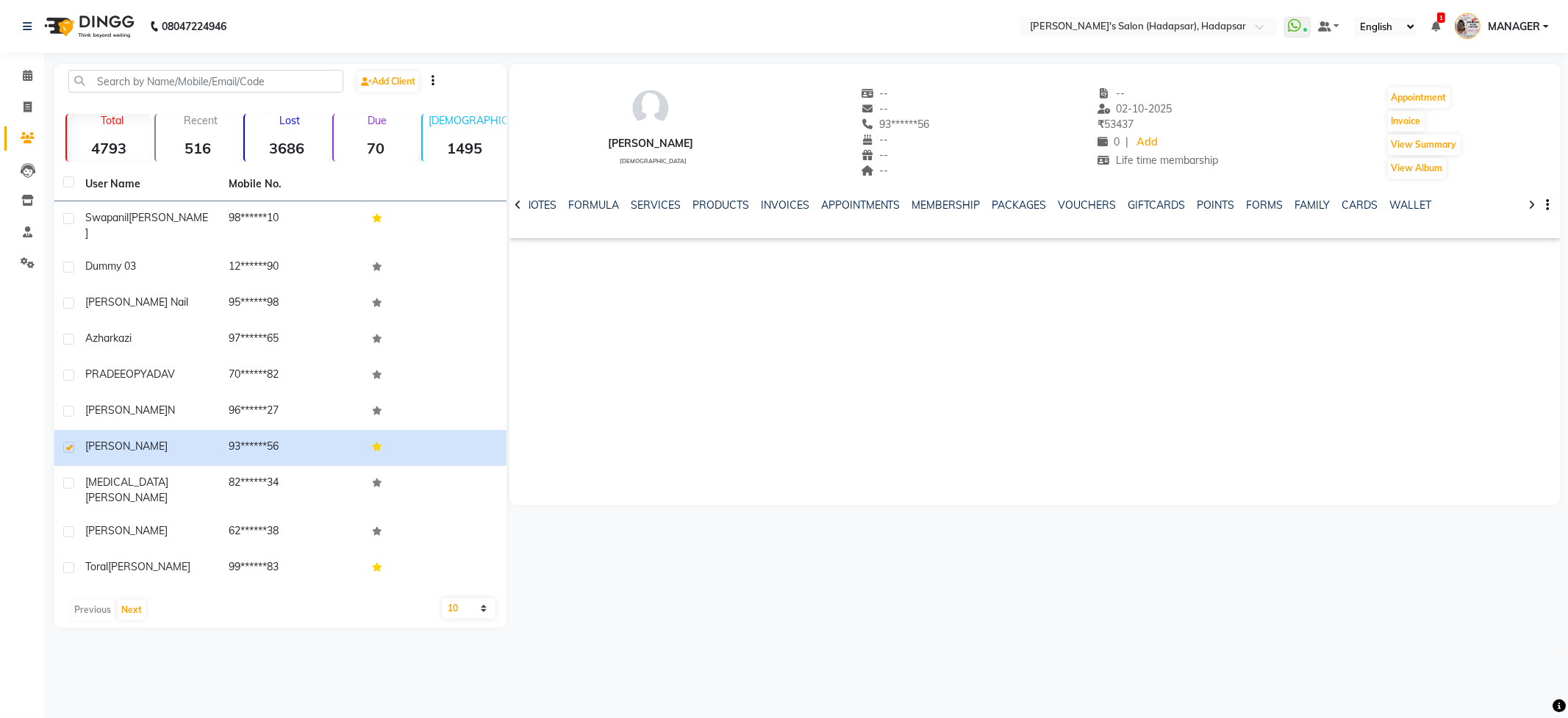
click at [1544, 202] on button "button" at bounding box center [1545, 205] width 9 height 15
click at [861, 125] on icon at bounding box center [867, 124] width 13 height 10
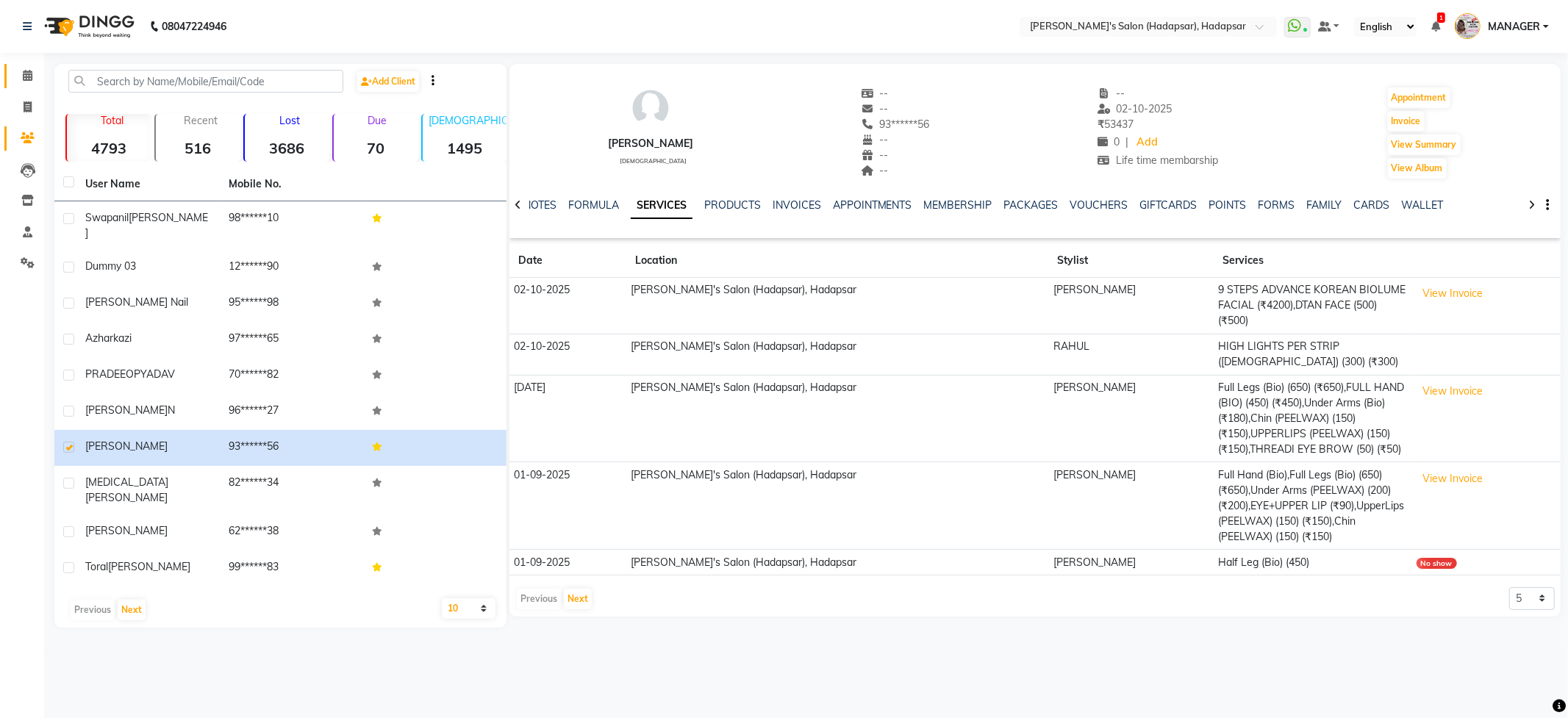
click at [27, 86] on link "Calendar" at bounding box center [22, 76] width 35 height 24
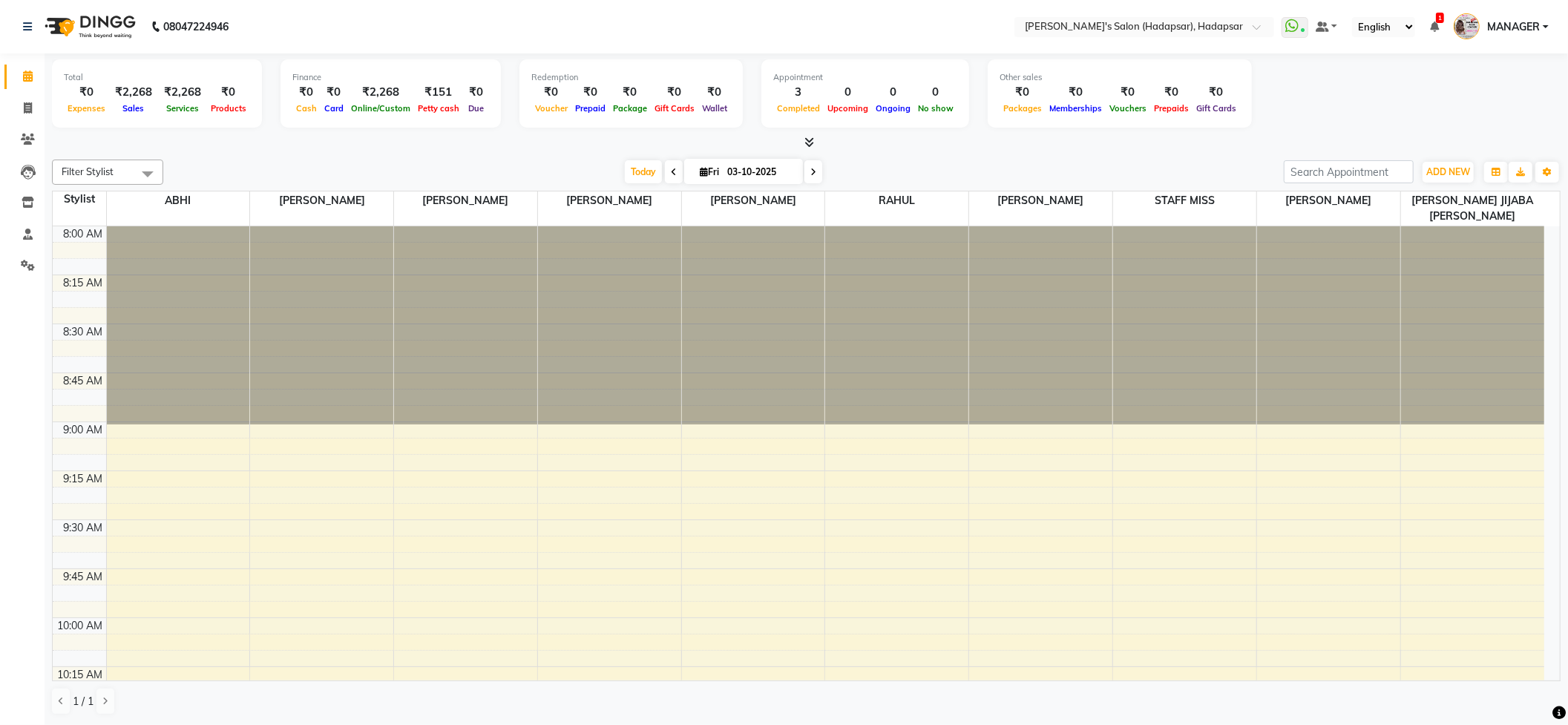
click at [668, 180] on span at bounding box center [674, 172] width 18 height 23
type input "02-10-2025"
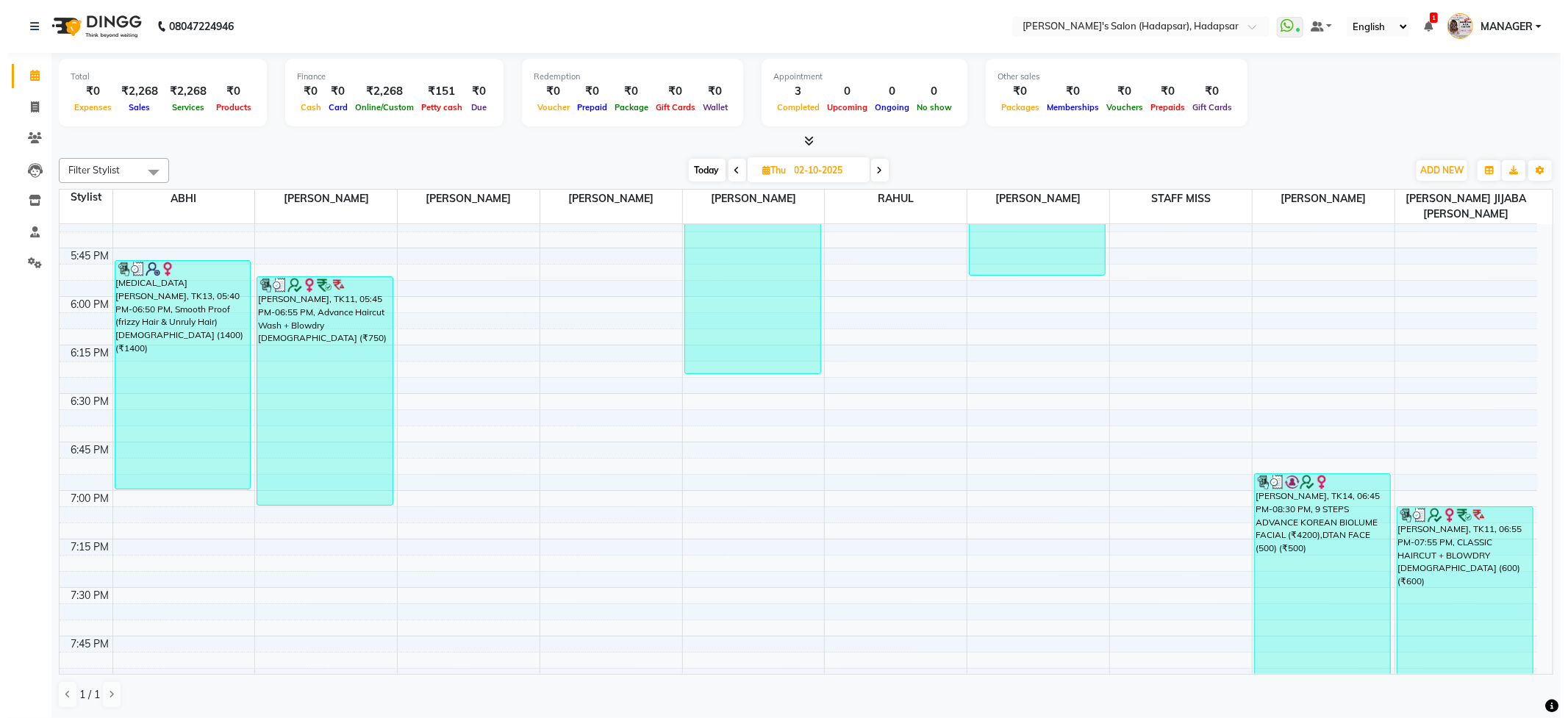
scroll to position [2359, 0]
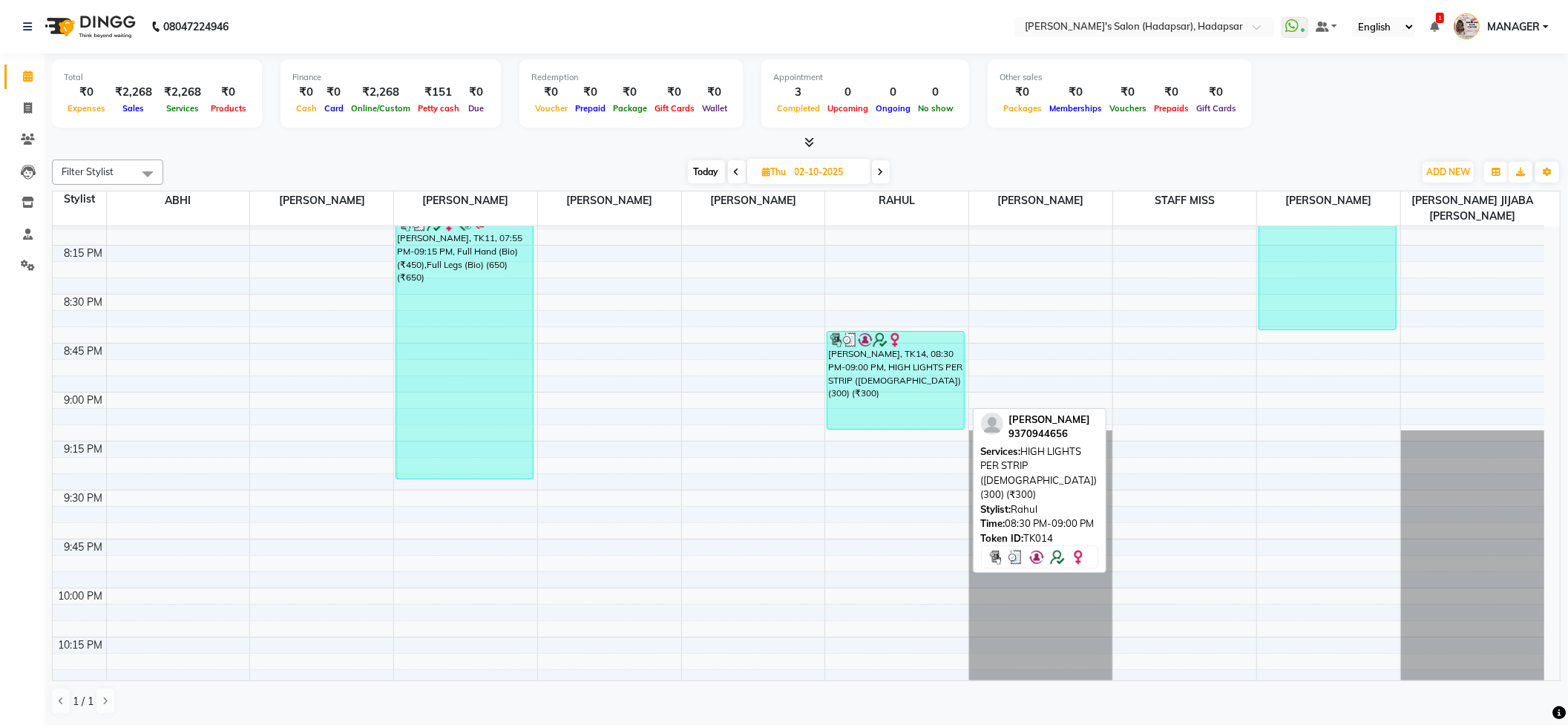
click at [850, 336] on div "[PERSON_NAME], TK14, 08:30 PM-09:00 PM, HIGH LIGHTS PER STRIP ([DEMOGRAPHIC_DAT…" at bounding box center [895, 380] width 136 height 97
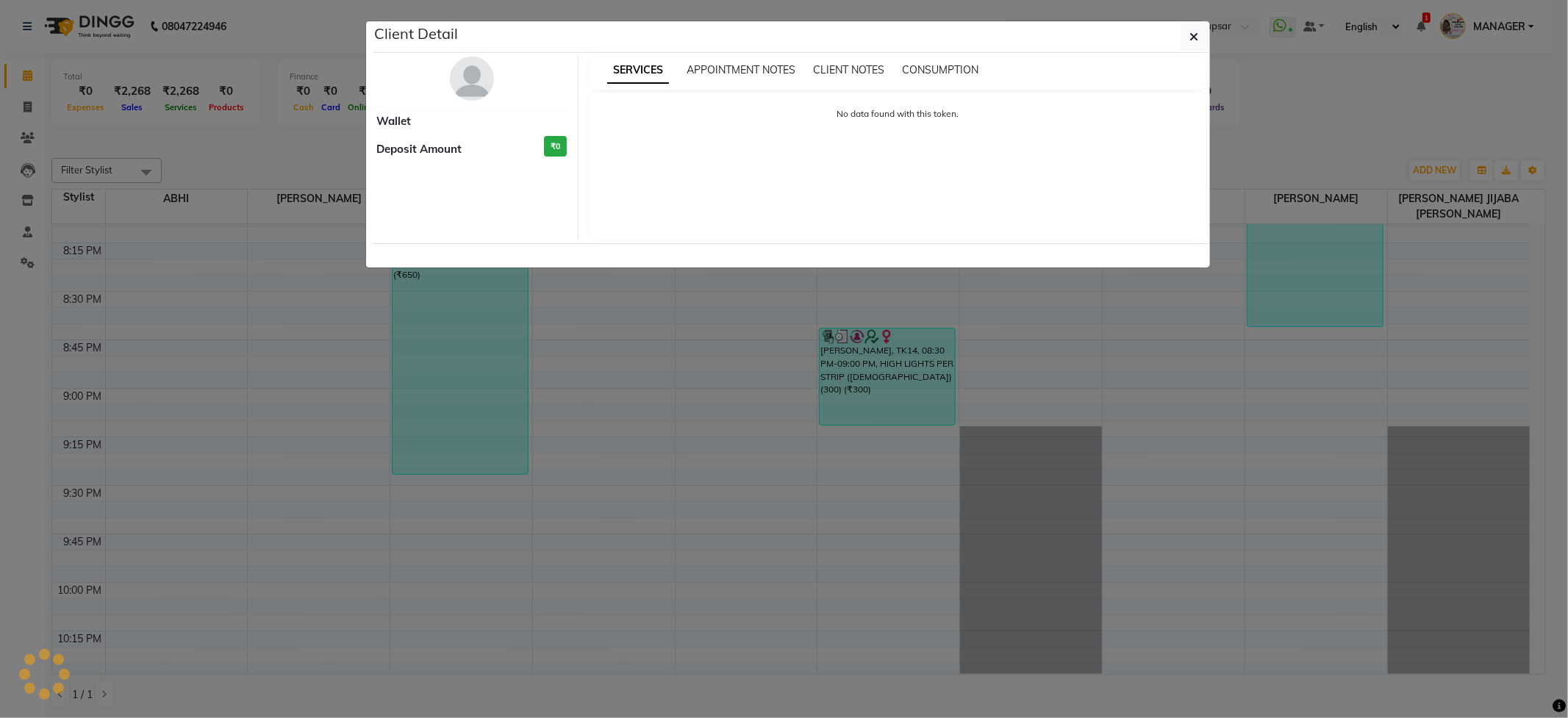
select select "3"
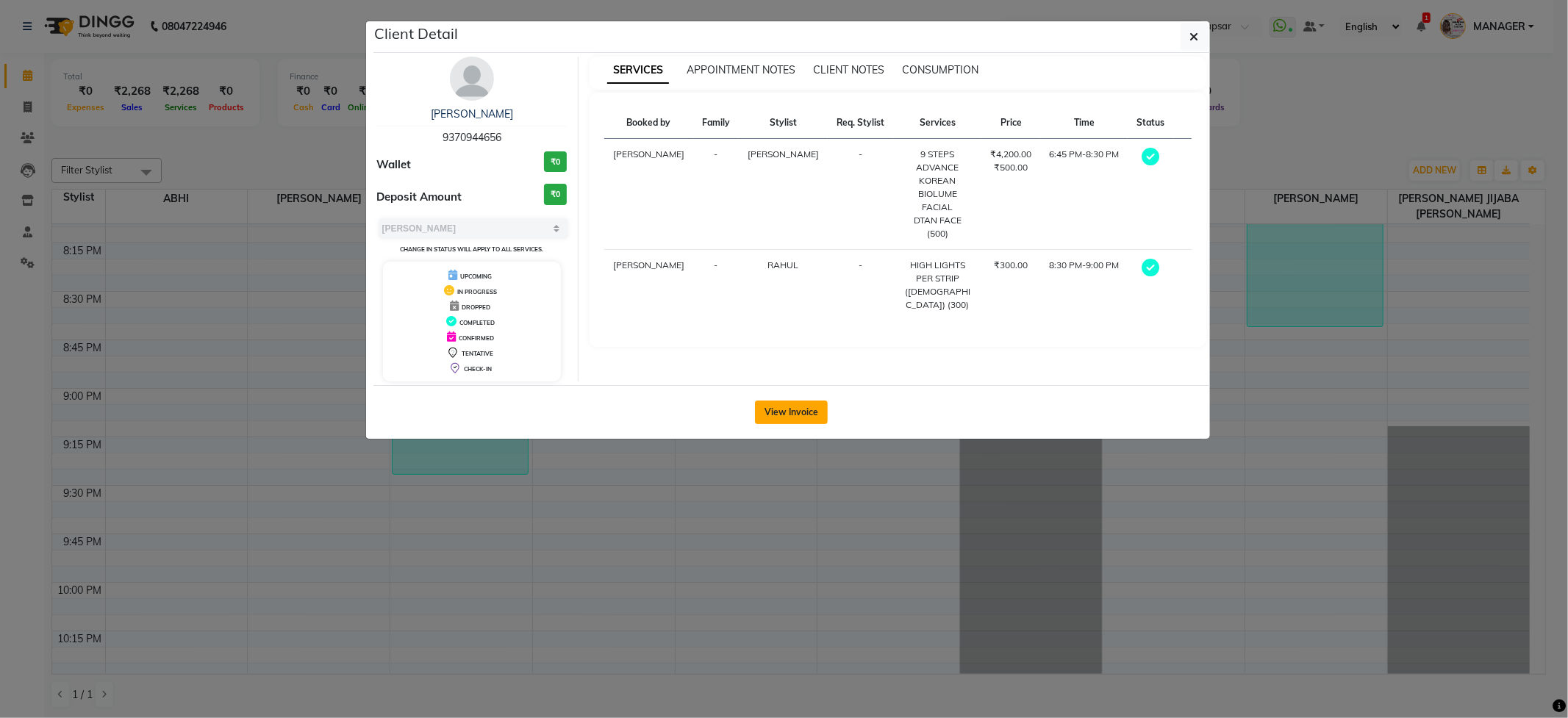
click at [804, 422] on button "View Invoice" at bounding box center [791, 412] width 73 height 24
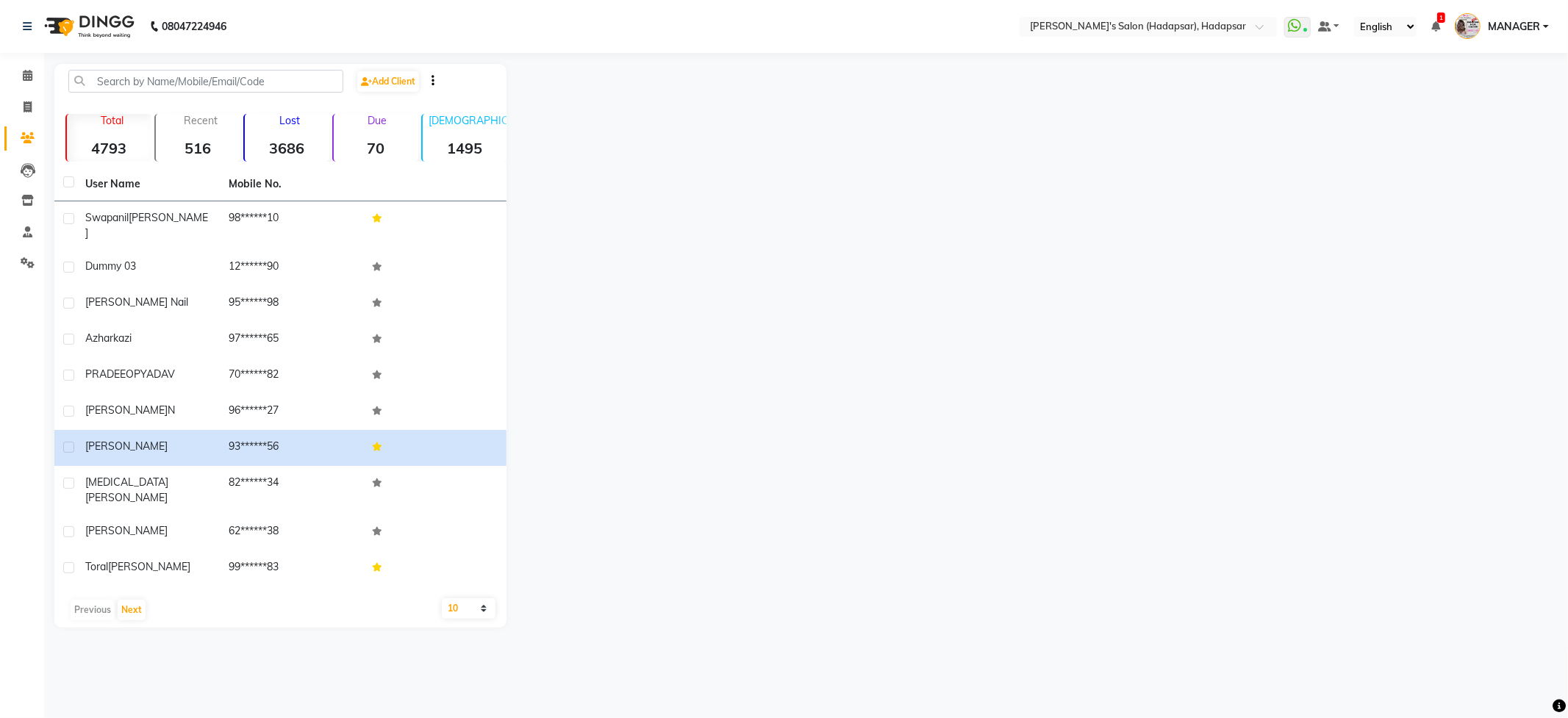
select select "service"
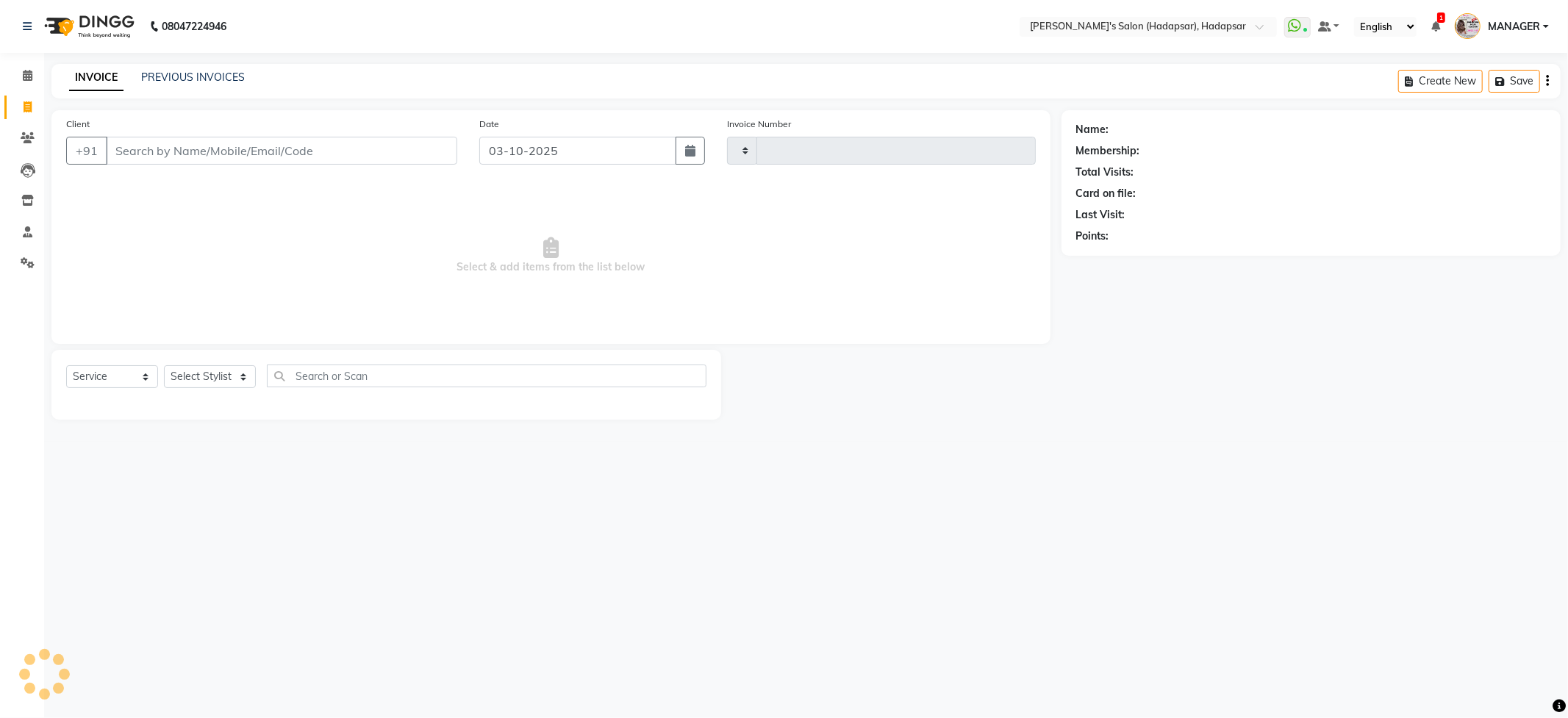
type input "1775"
select select "108"
